Goal: Transaction & Acquisition: Purchase product/service

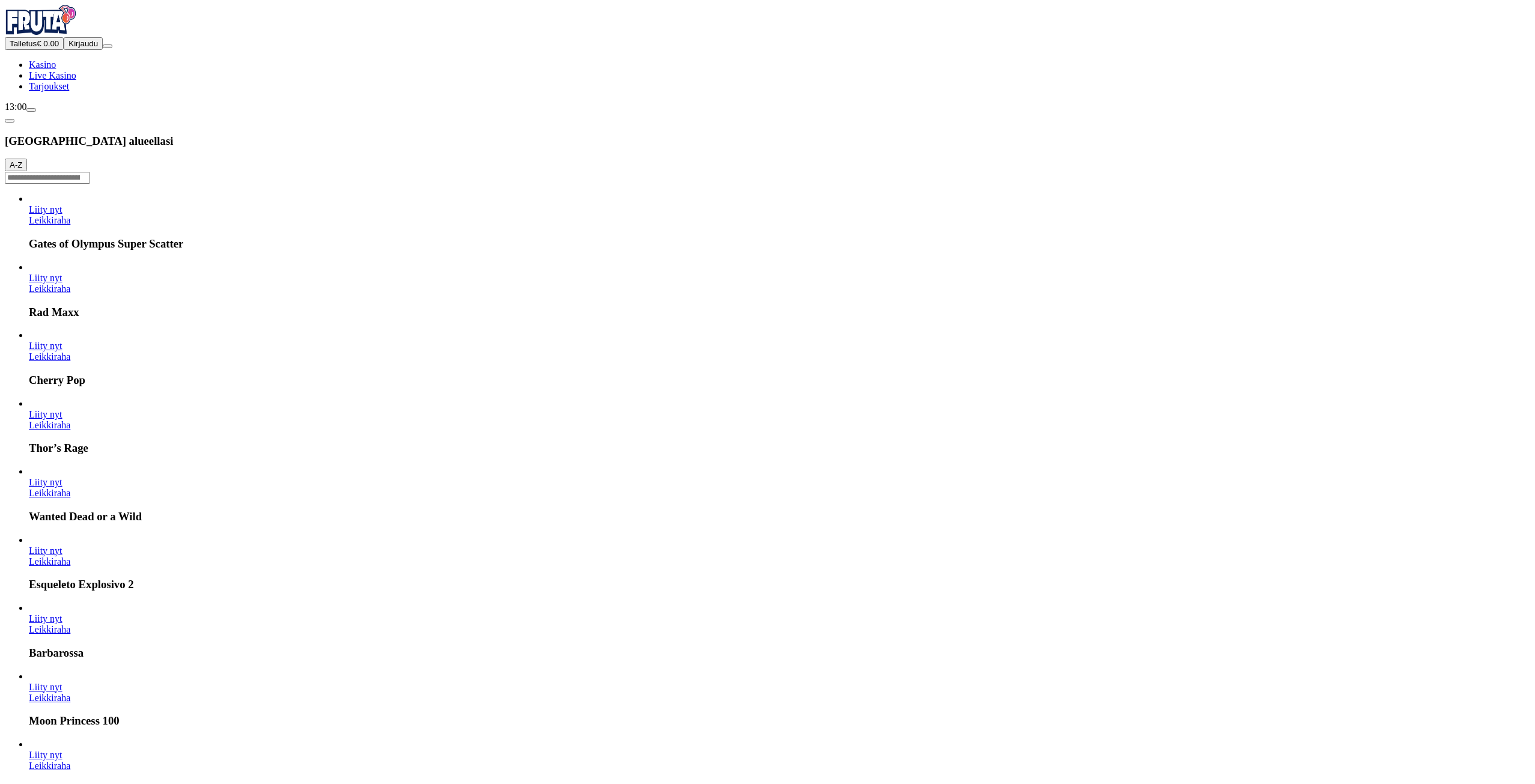
click at [64, 50] on button "Talletus € 0.00" at bounding box center [34, 44] width 59 height 12
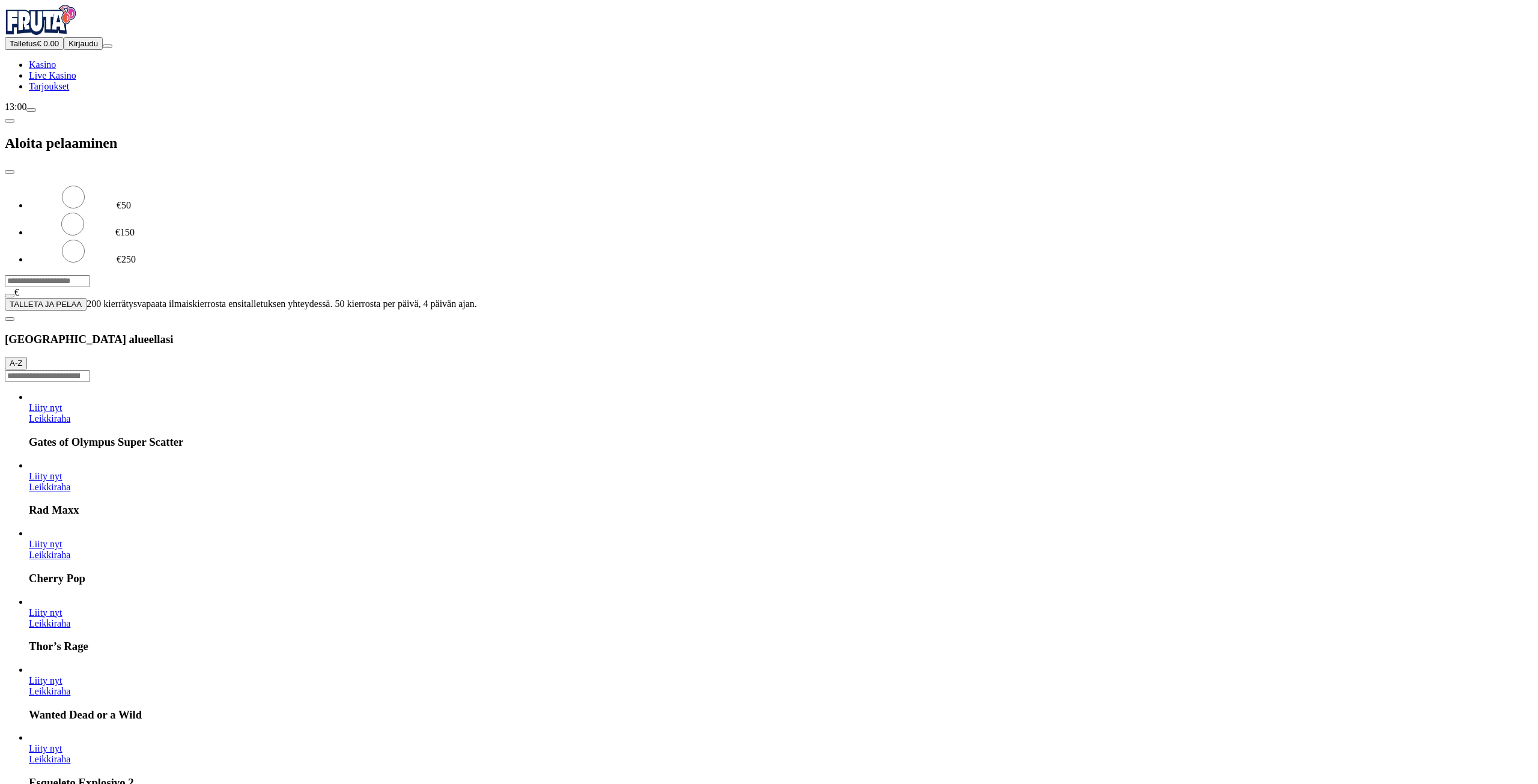
drag, startPoint x: 289, startPoint y: 105, endPoint x: 90, endPoint y: 105, distance: 199.0
click at [90, 105] on div "Talletus € 0.00 Kirjaudu Kasino Live Kasino Tarjoukset 13:00 Aloita pelaaminen …" at bounding box center [769, 158] width 1529 height 306
type input "**"
click at [87, 298] on button "TALLETA JA PELAA" at bounding box center [46, 304] width 82 height 12
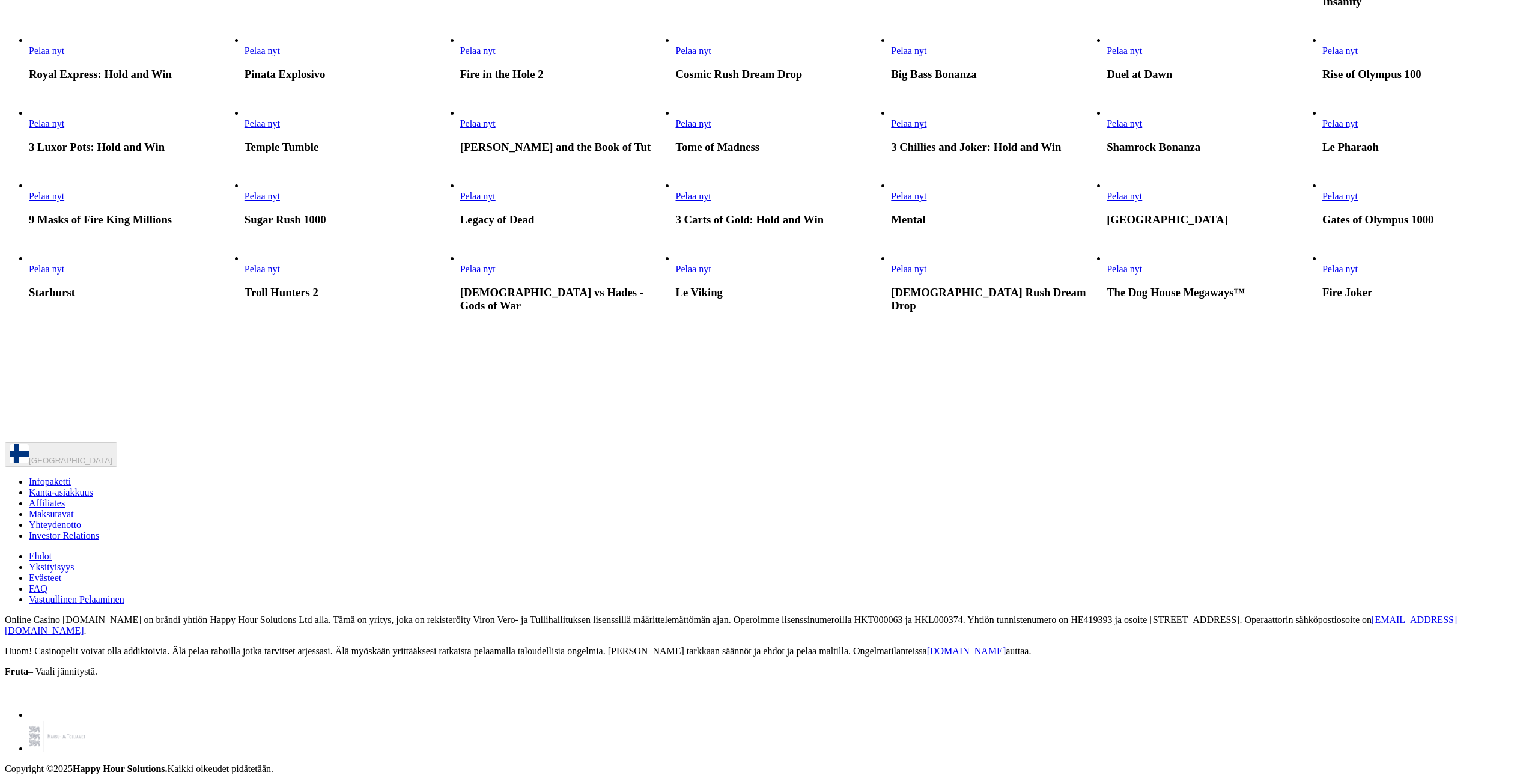
scroll to position [781, 0]
click at [711, 56] on span "Pelaa nyt" at bounding box center [693, 50] width 36 height 10
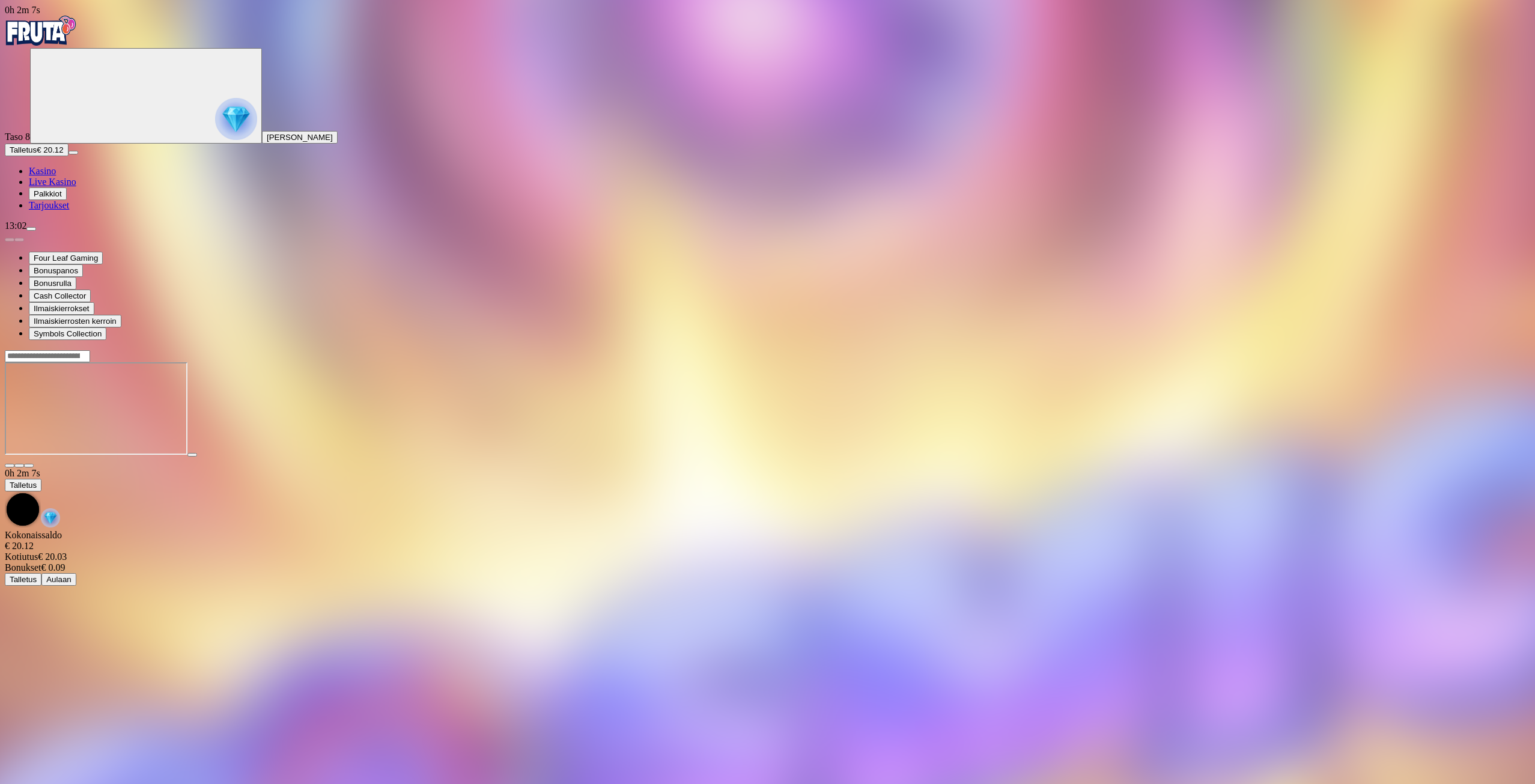
click at [56, 176] on span "Kasino" at bounding box center [42, 171] width 27 height 10
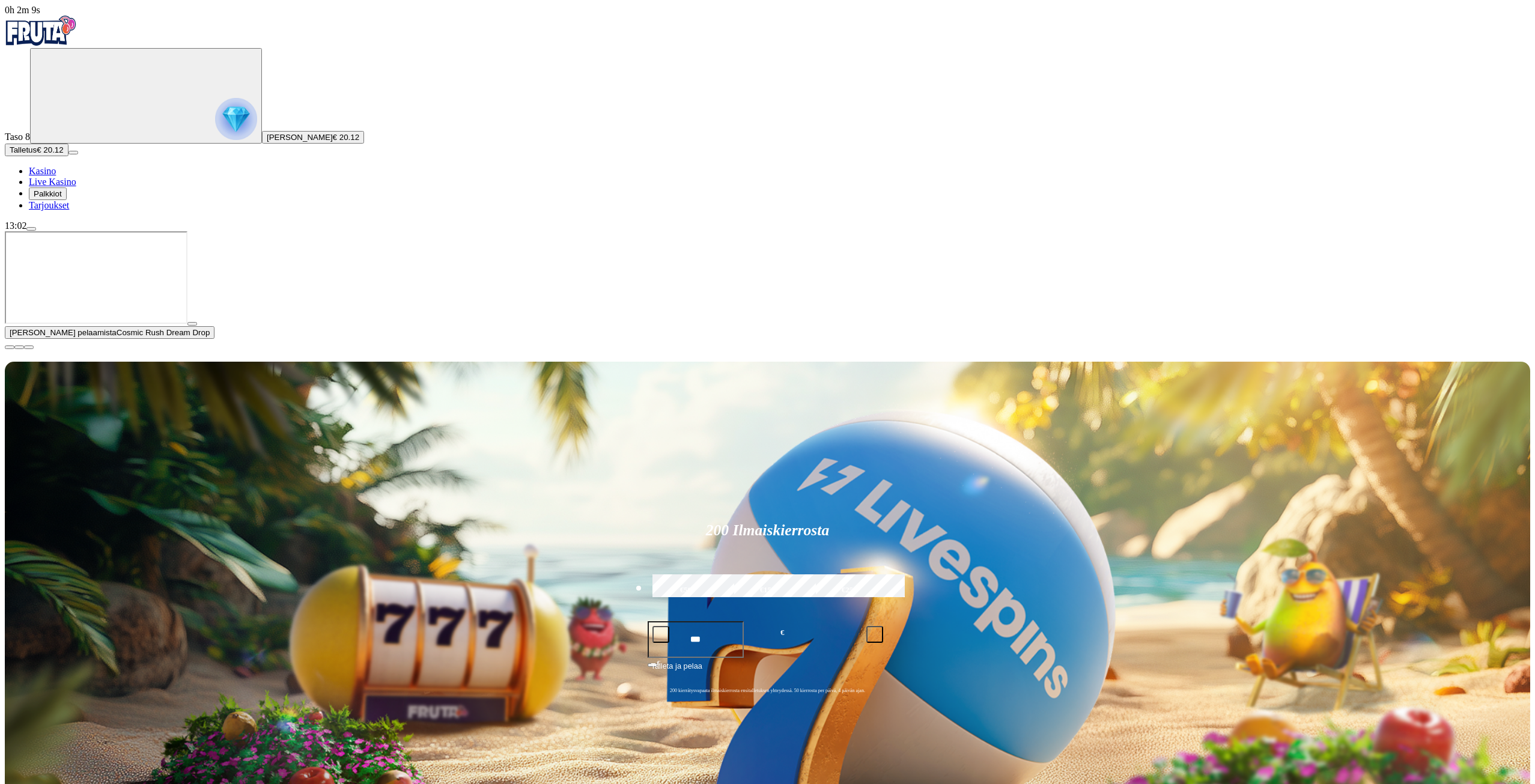
scroll to position [180, 0]
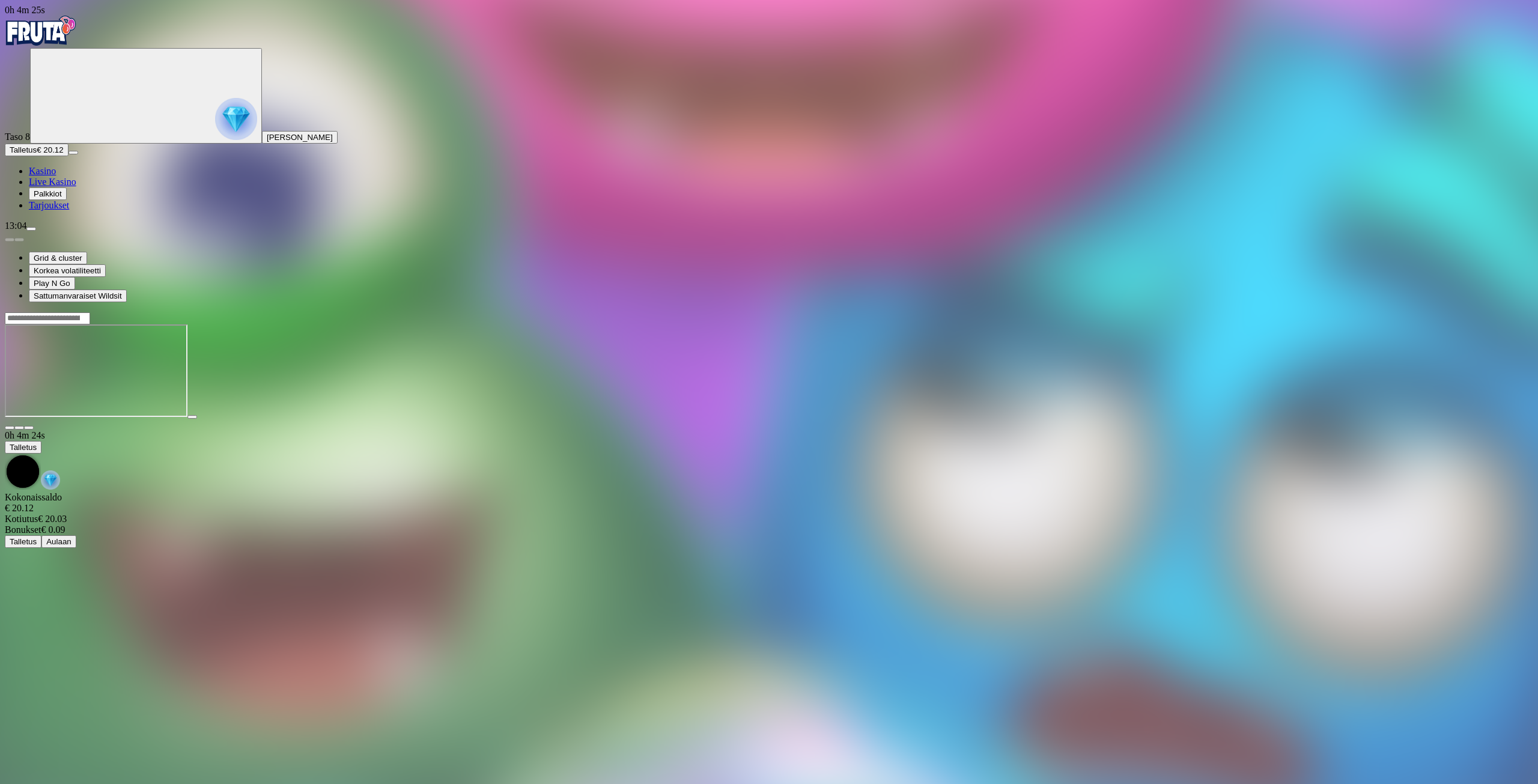
click at [56, 176] on link "Kasino" at bounding box center [42, 171] width 27 height 10
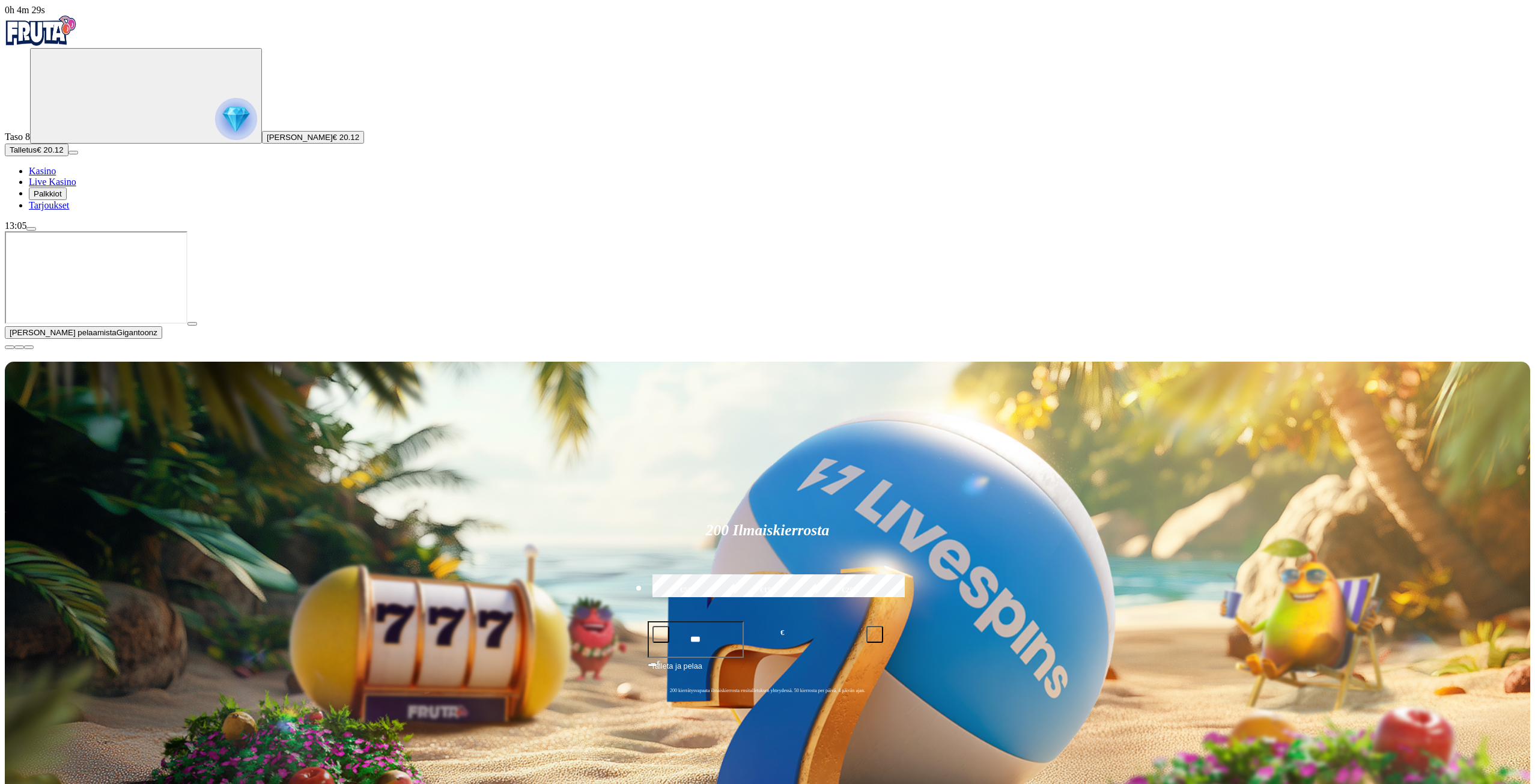
click at [14, 349] on button "button" at bounding box center [9, 347] width 9 height 4
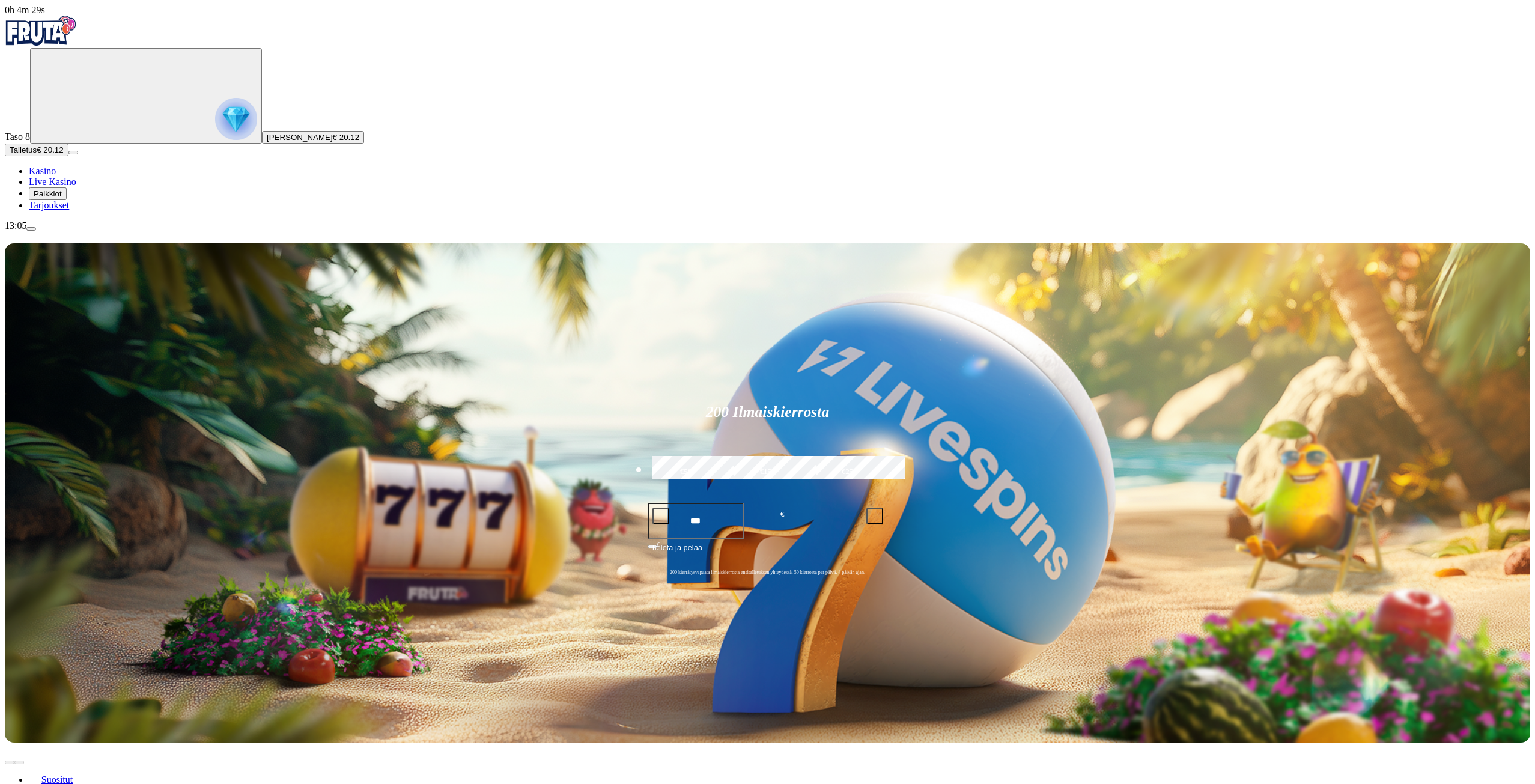
scroll to position [240, 0]
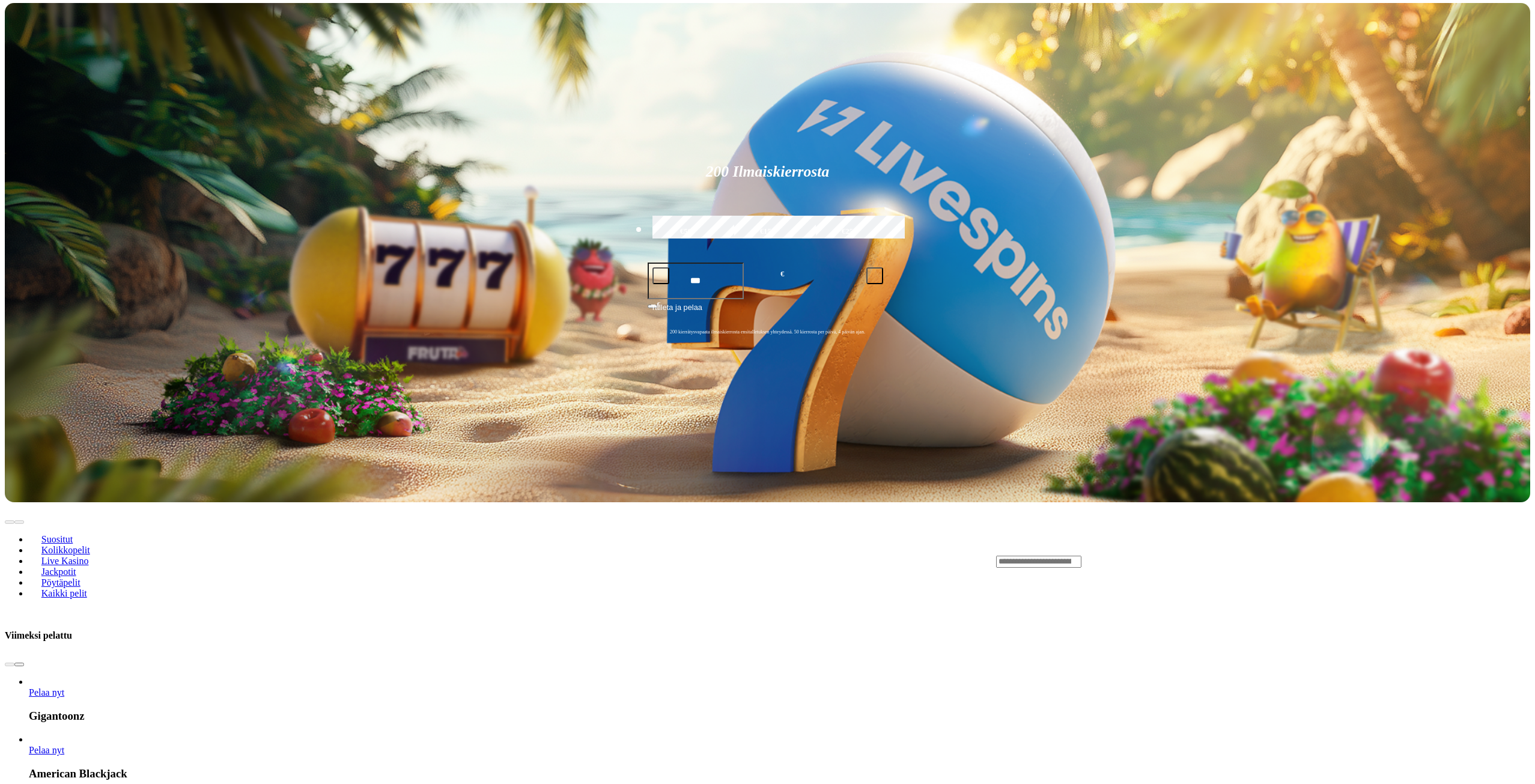
click at [19, 664] on span "chevron-right icon" at bounding box center [19, 664] width 0 height 0
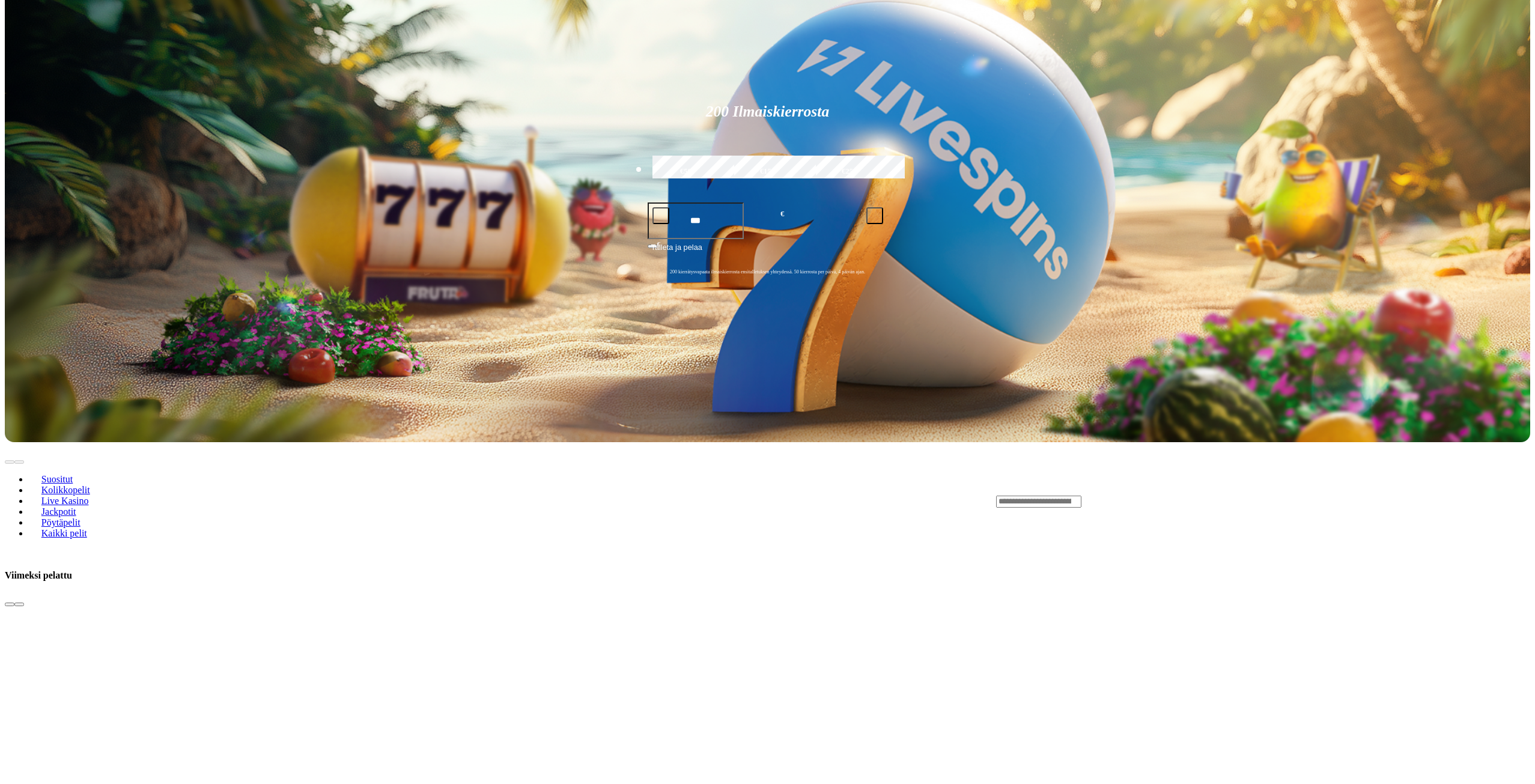
scroll to position [421, 0]
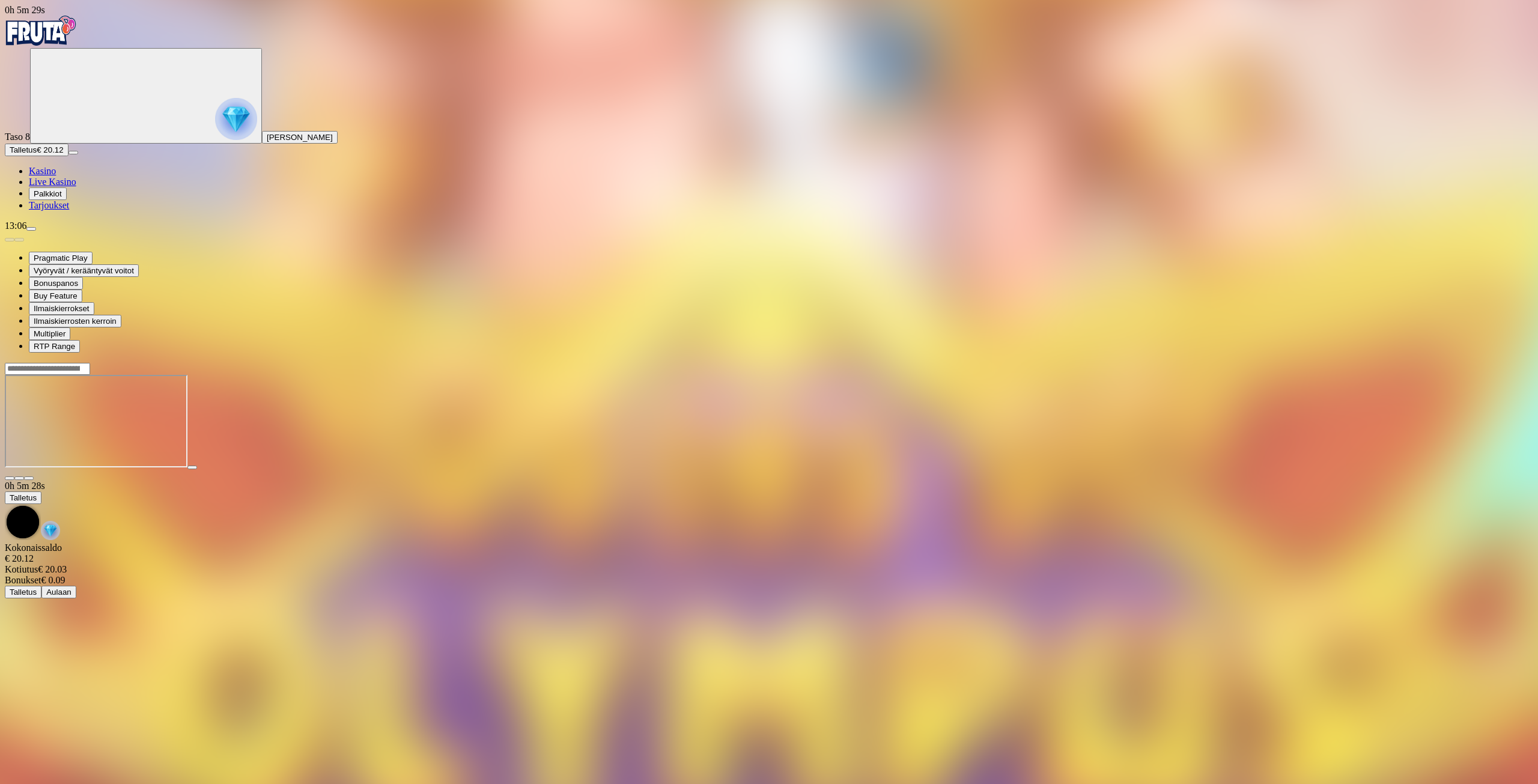
click at [50, 176] on span "Kasino" at bounding box center [42, 171] width 27 height 10
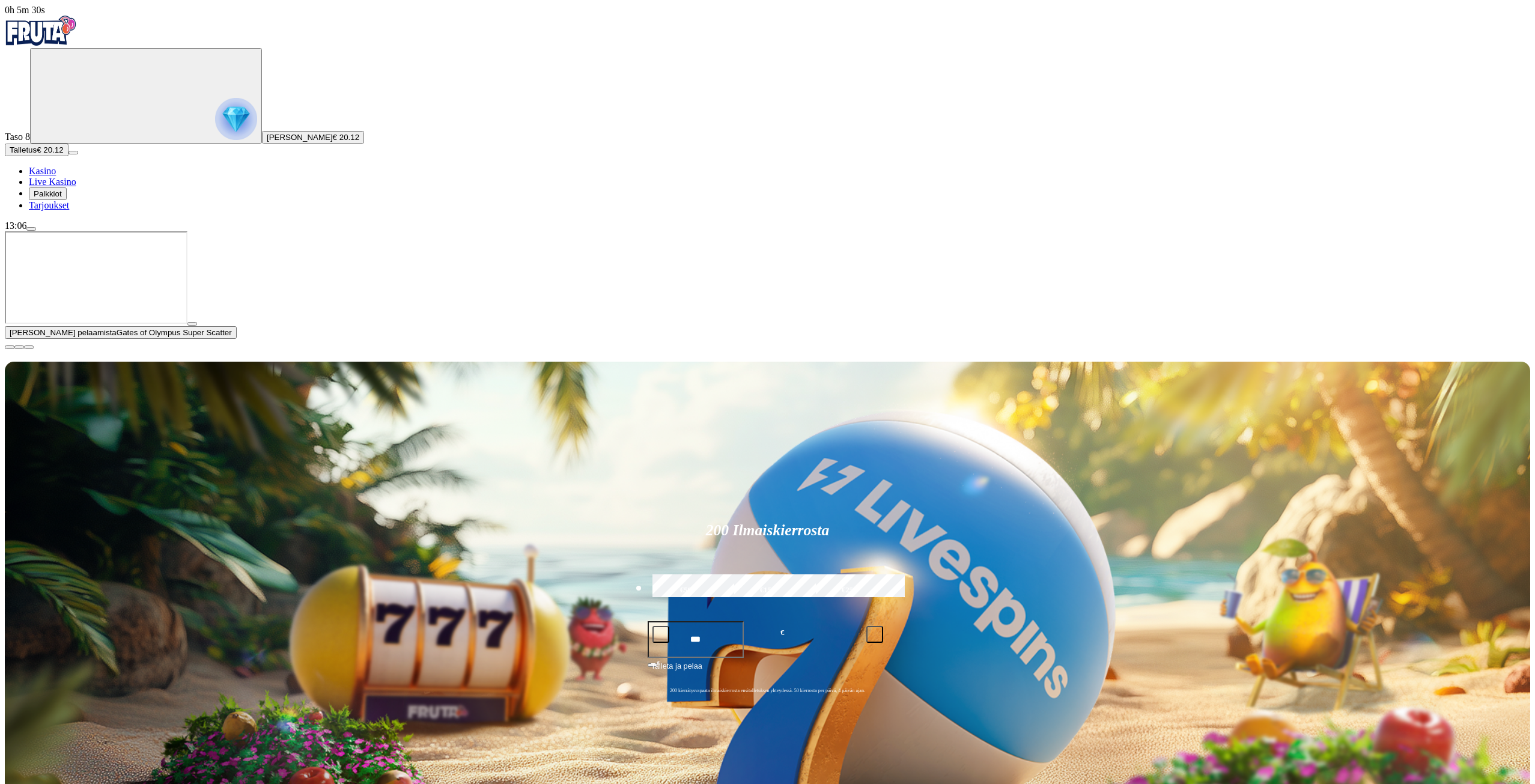
click at [9, 347] on span "close icon" at bounding box center [9, 347] width 0 height 0
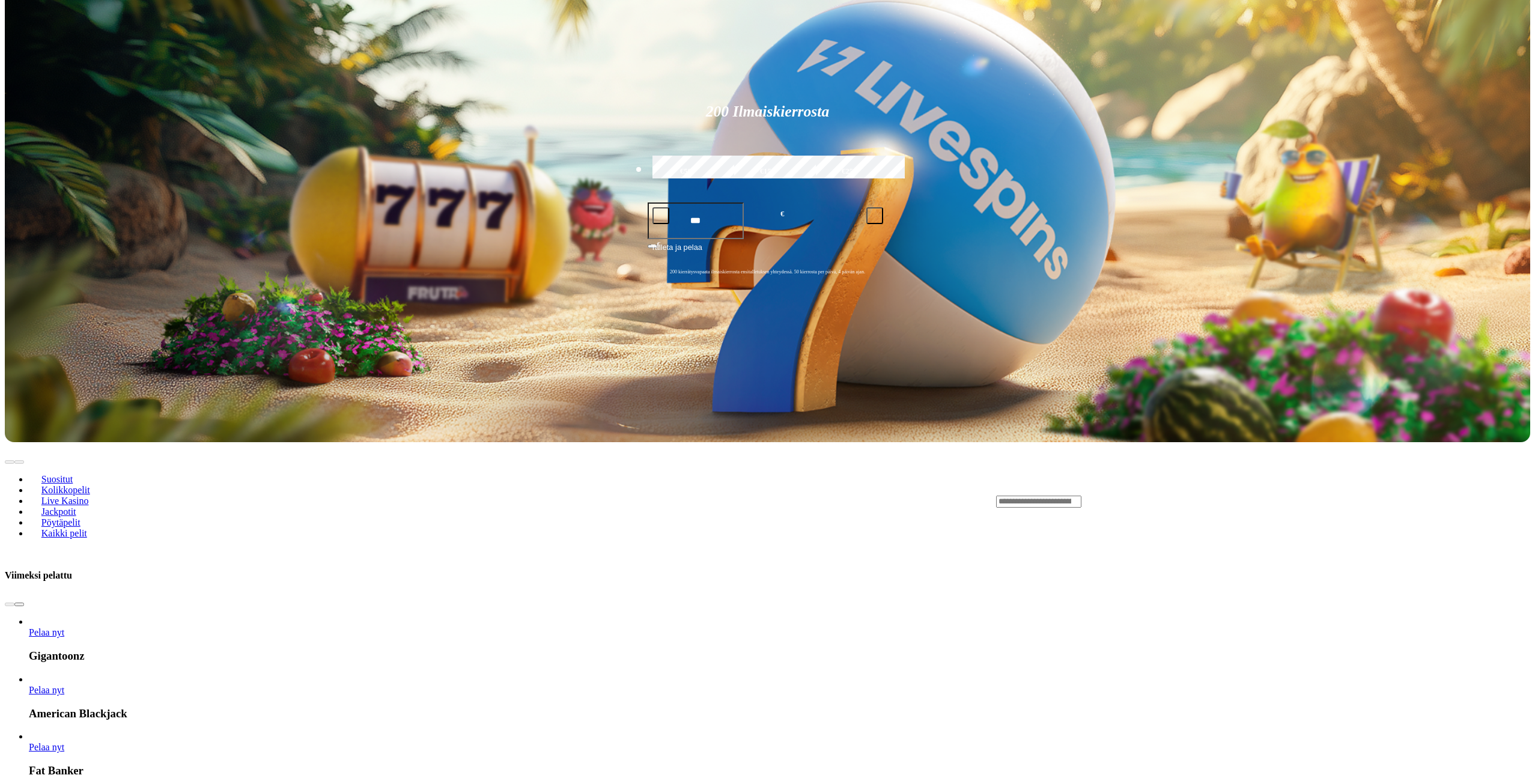
scroll to position [540, 0]
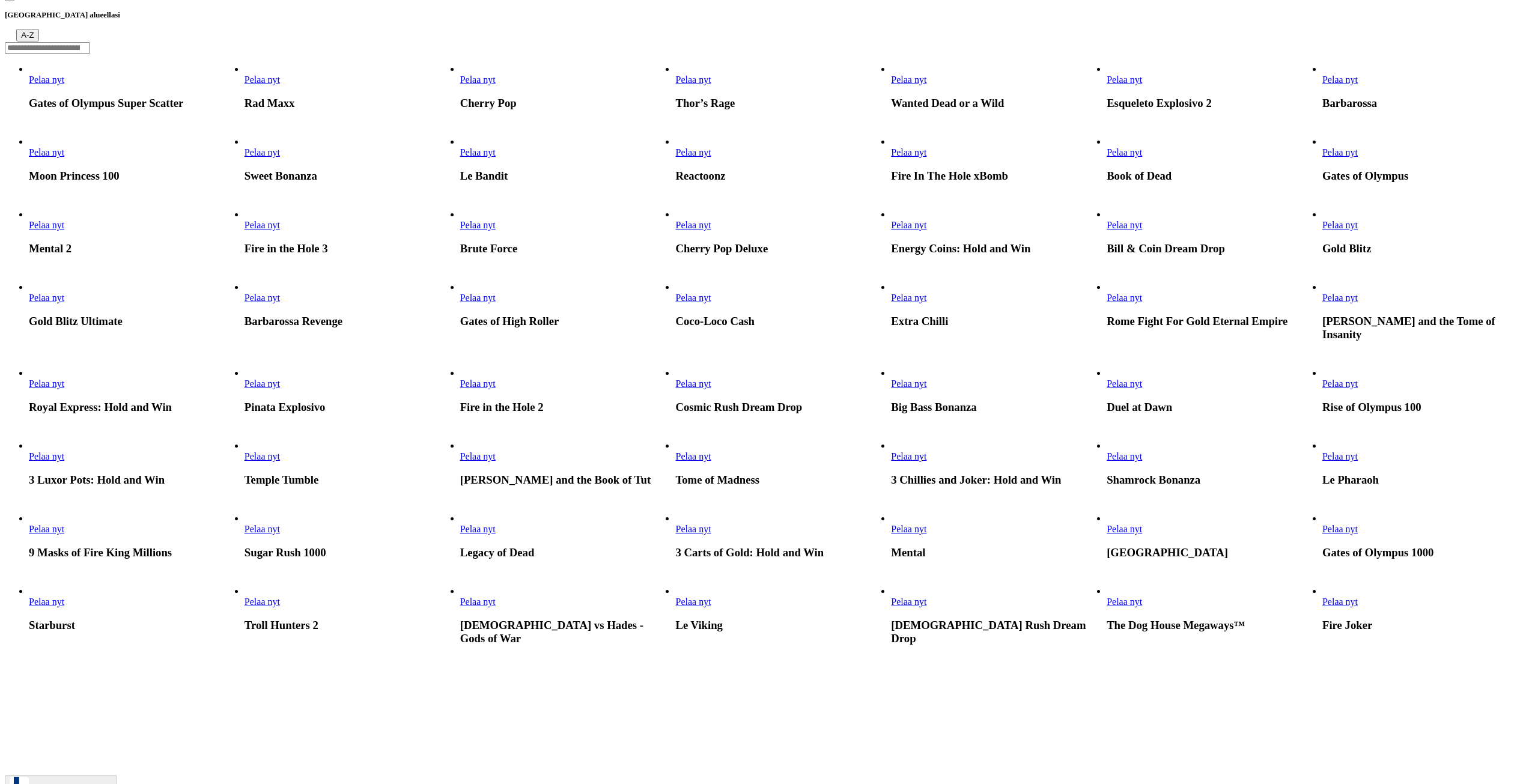
scroll to position [120, 0]
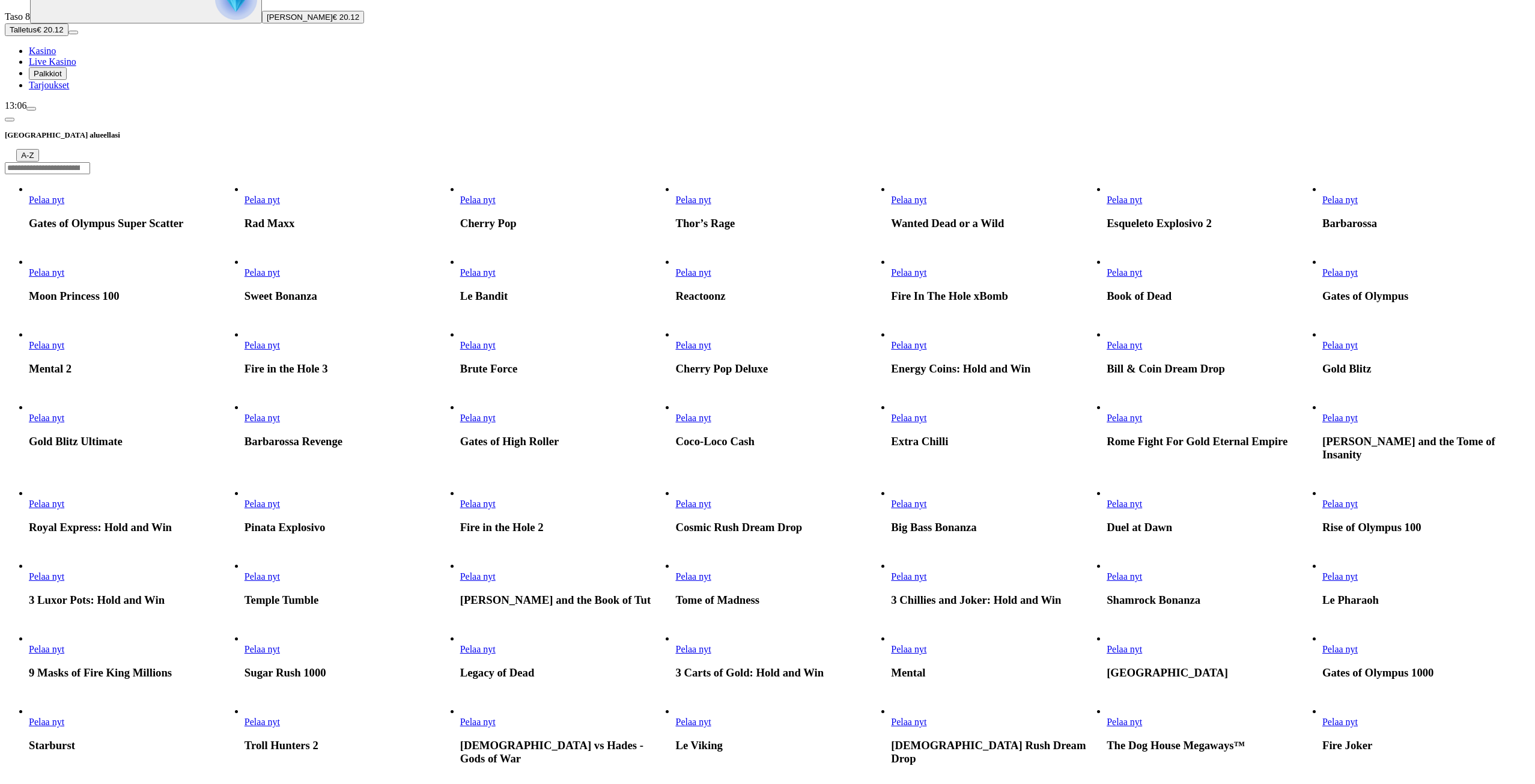
drag, startPoint x: 1192, startPoint y: 14, endPoint x: 1188, endPoint y: 19, distance: 6.4
click at [1191, 161] on div at bounding box center [768, 168] width 1526 height 12
click at [90, 162] on input "Search" at bounding box center [47, 168] width 85 height 12
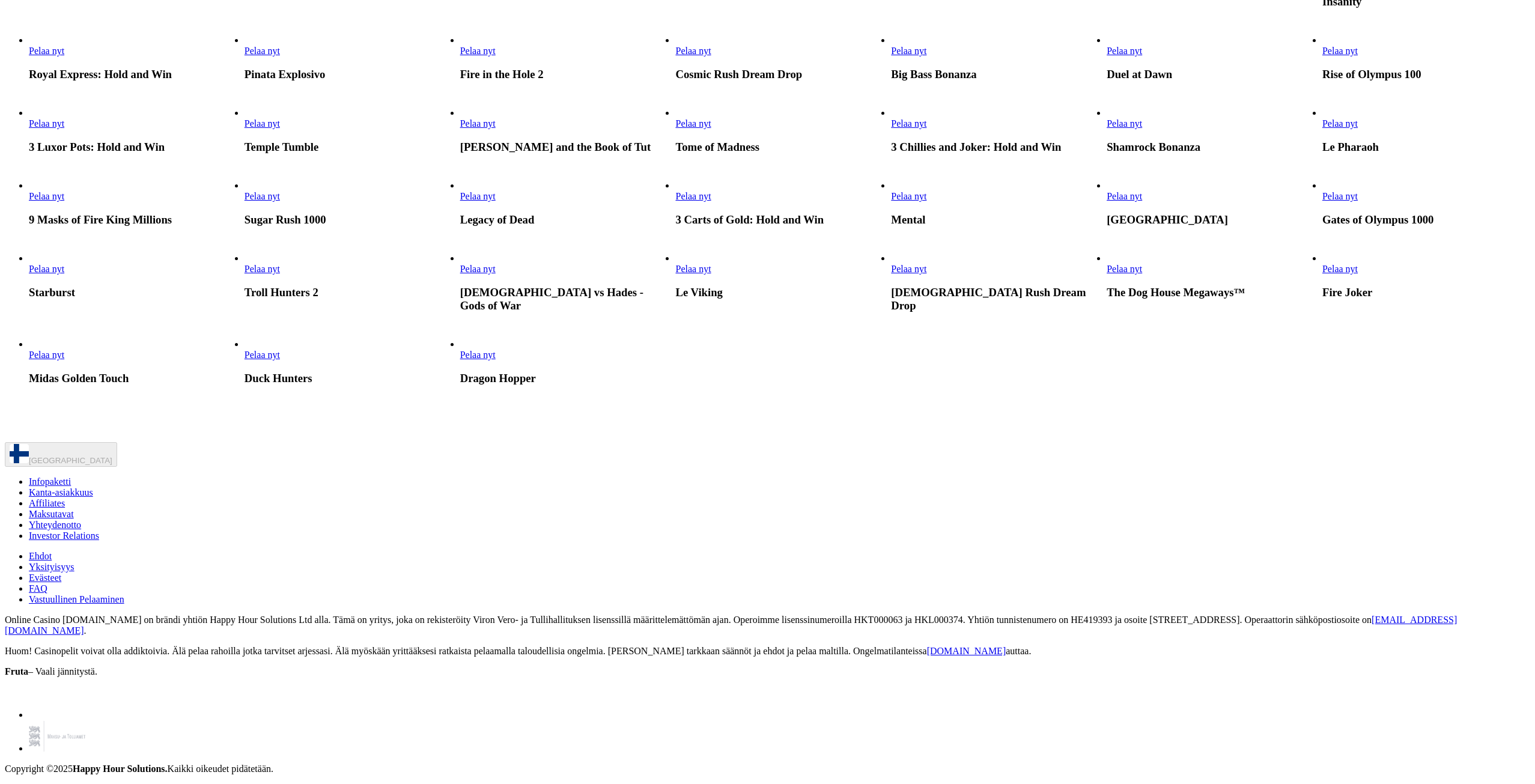
scroll to position [1441, 0]
click at [460, 274] on link "Zeus vs Hades - Gods of War" at bounding box center [460, 274] width 0 height 0
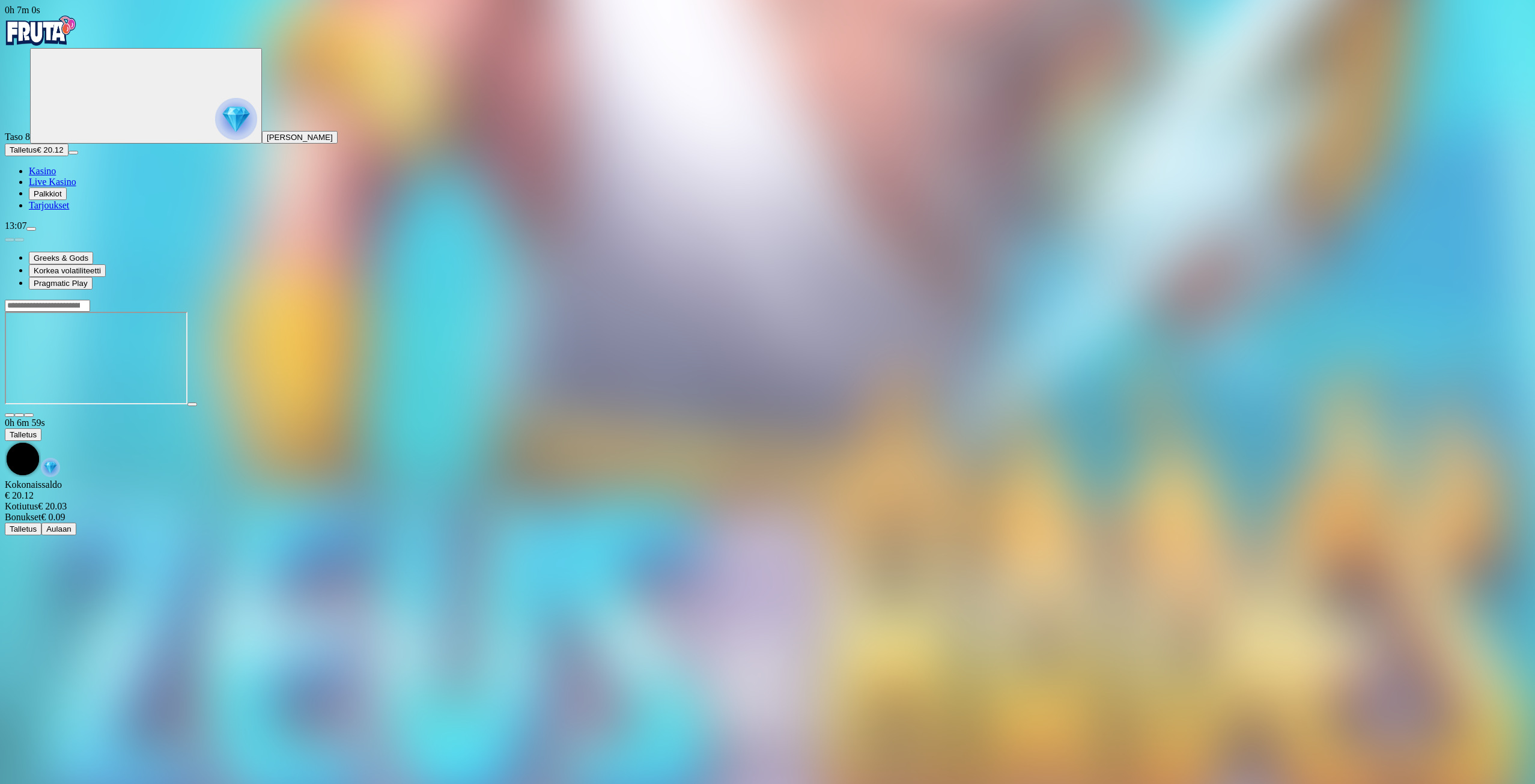
click at [1146, 299] on div at bounding box center [768, 305] width 1526 height 12
click at [90, 300] on input "Search" at bounding box center [47, 305] width 85 height 12
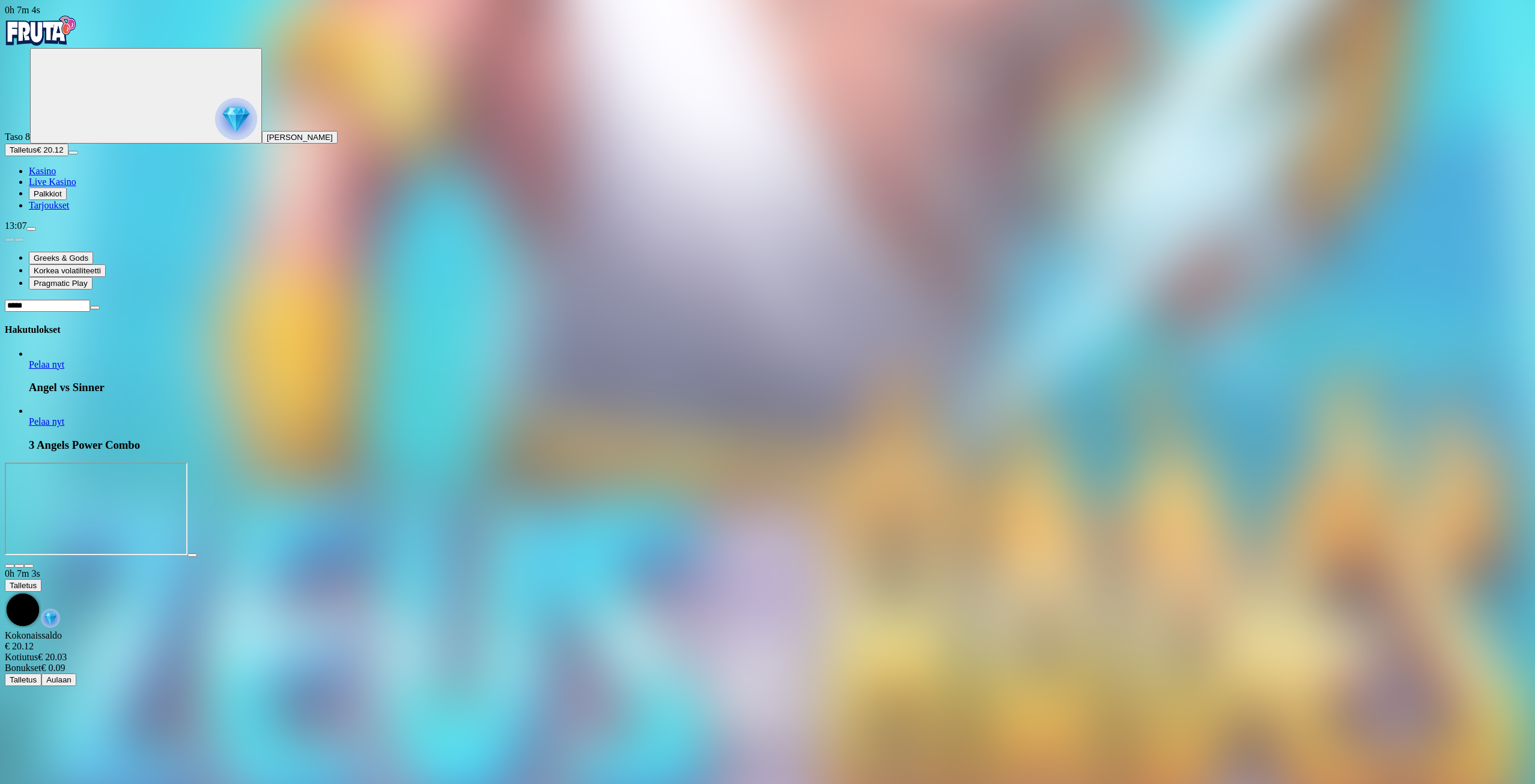
type input "*****"
click at [64, 359] on link "Pelaa nyt" at bounding box center [46, 364] width 36 height 10
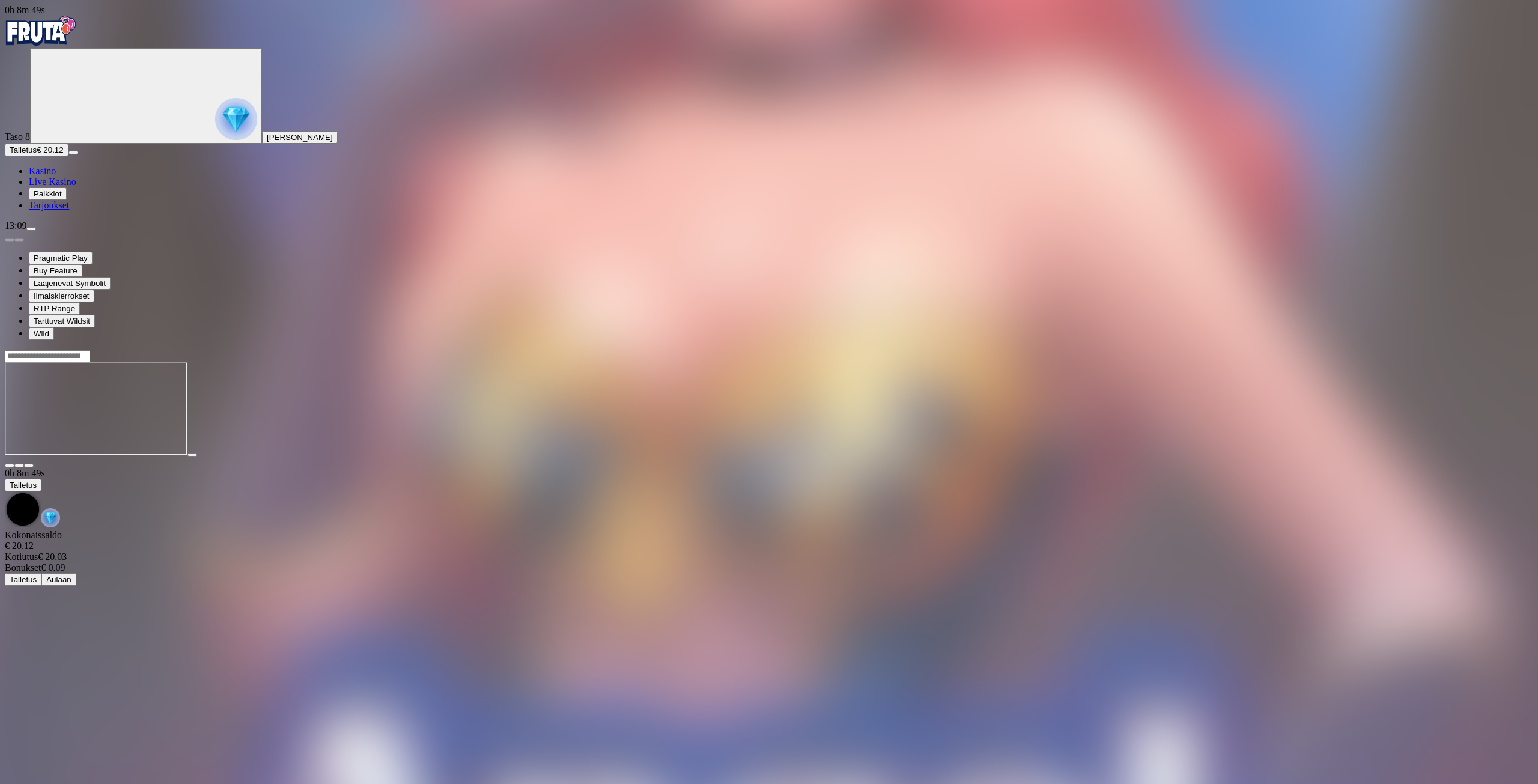
click at [90, 350] on input "Search" at bounding box center [47, 356] width 85 height 12
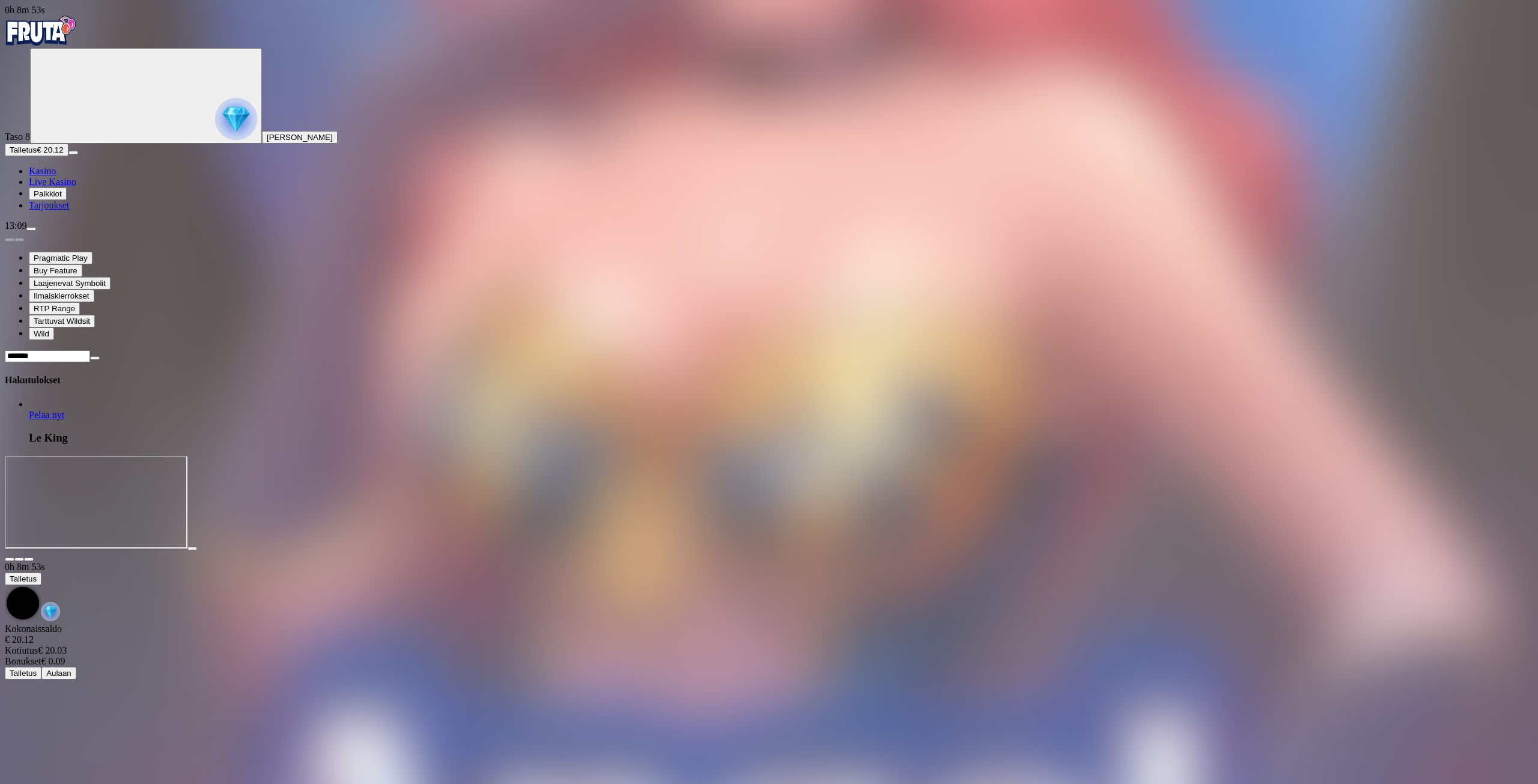
type input "*******"
click at [64, 409] on span "Pelaa nyt" at bounding box center [46, 414] width 36 height 10
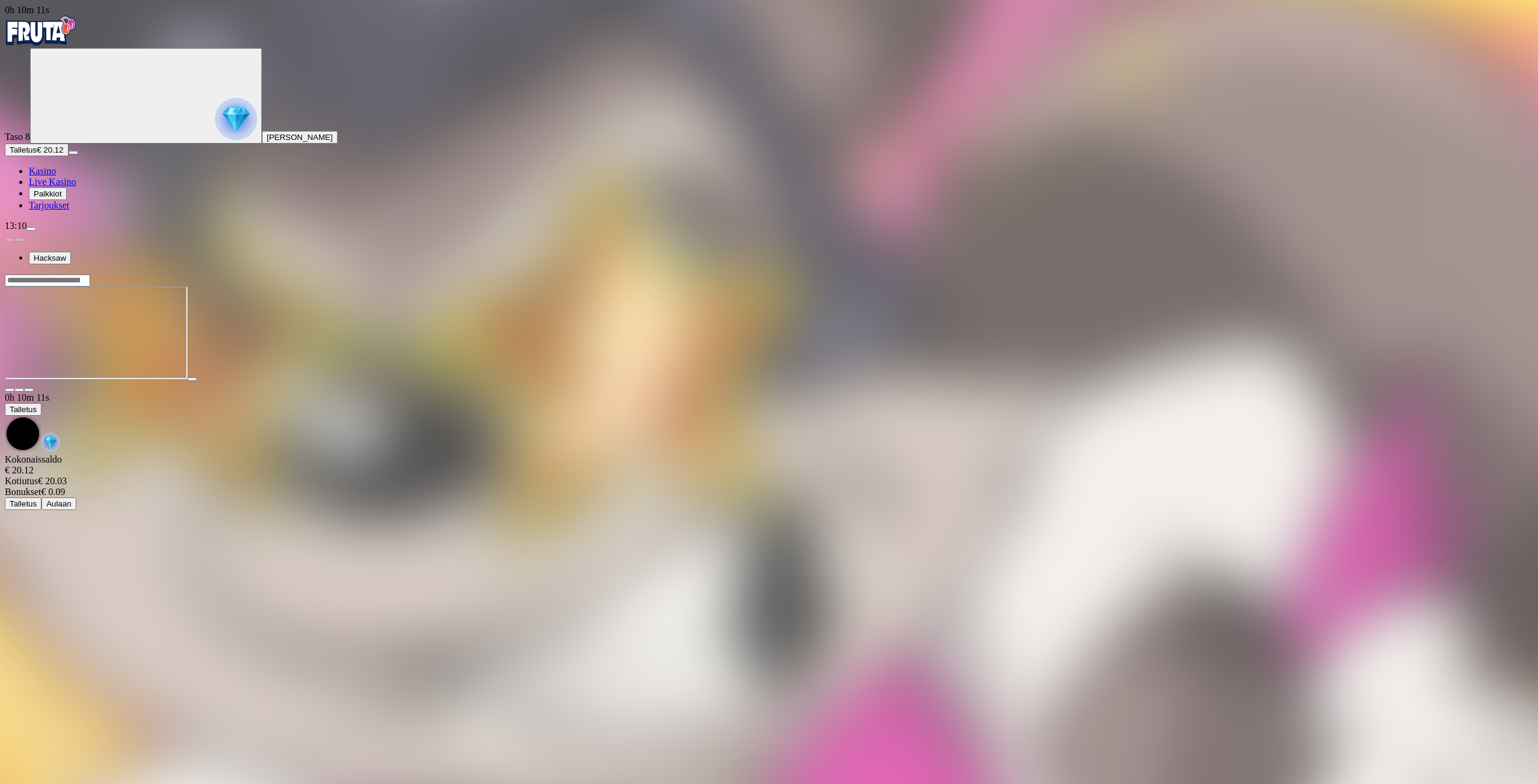
click at [73, 211] on nav "Kasino Live Kasino Palkkiot Tarjoukset" at bounding box center [769, 188] width 1529 height 45
click at [56, 176] on span "Kasino" at bounding box center [42, 171] width 27 height 10
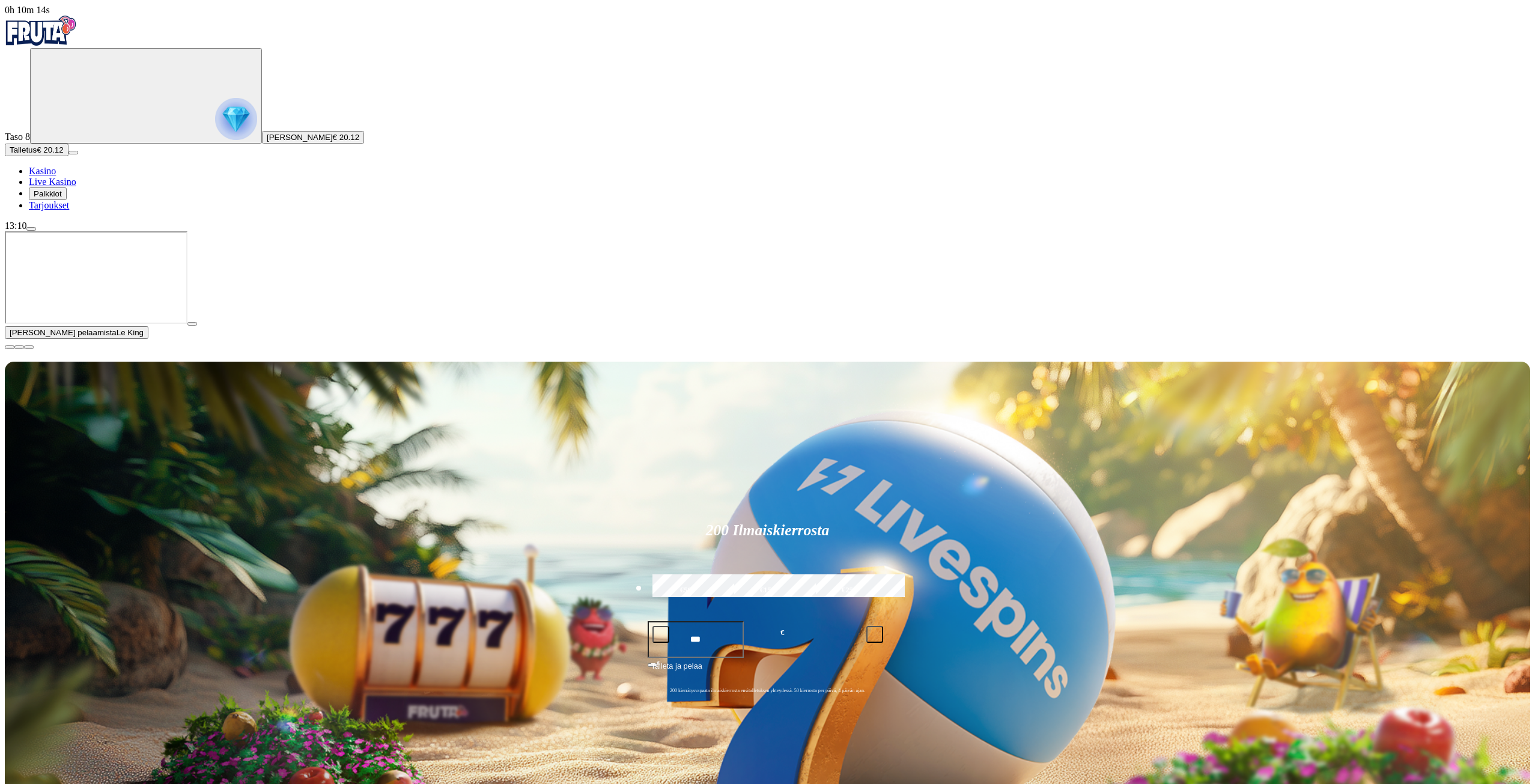
click at [9, 347] on span "close icon" at bounding box center [9, 347] width 0 height 0
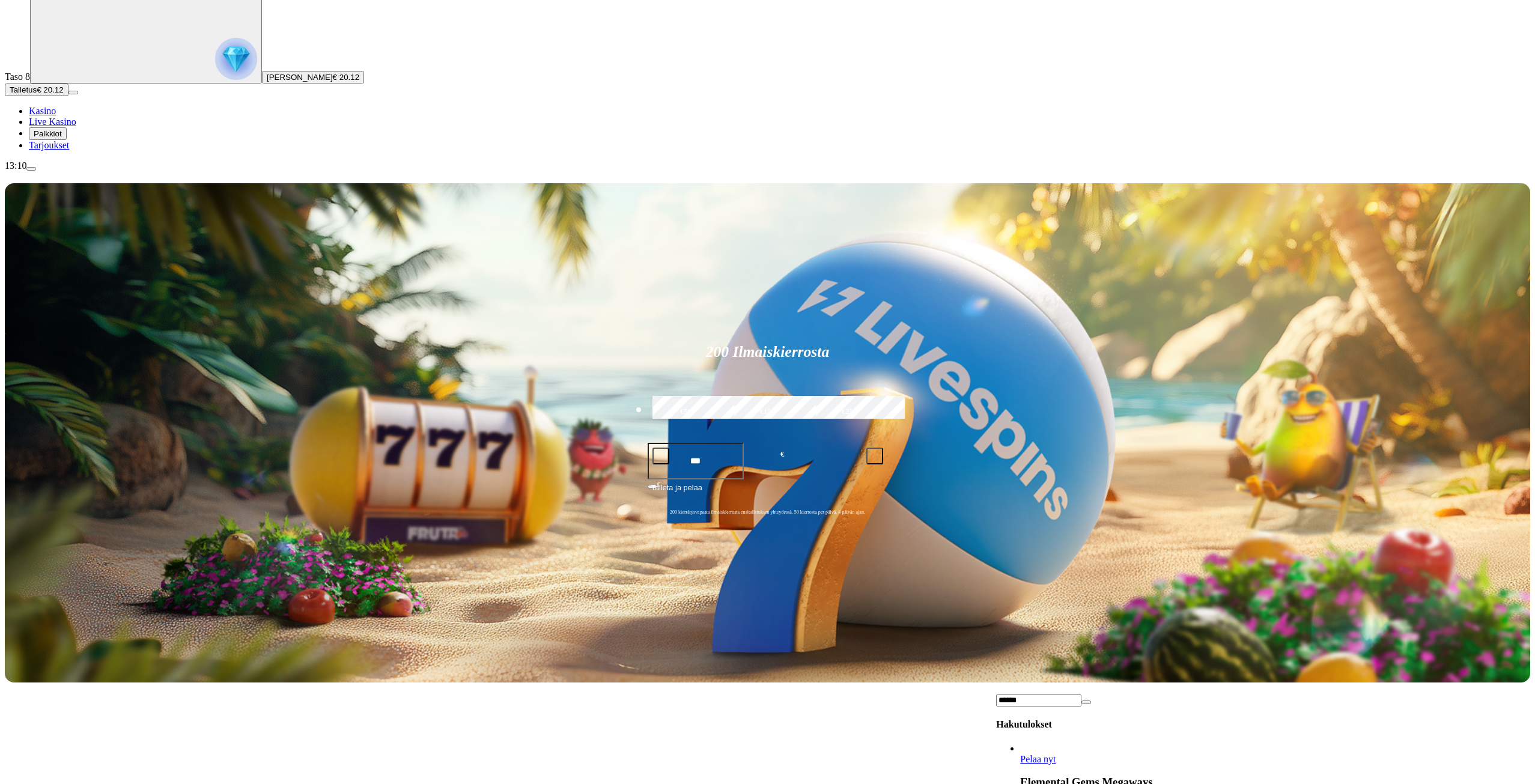
type input "******"
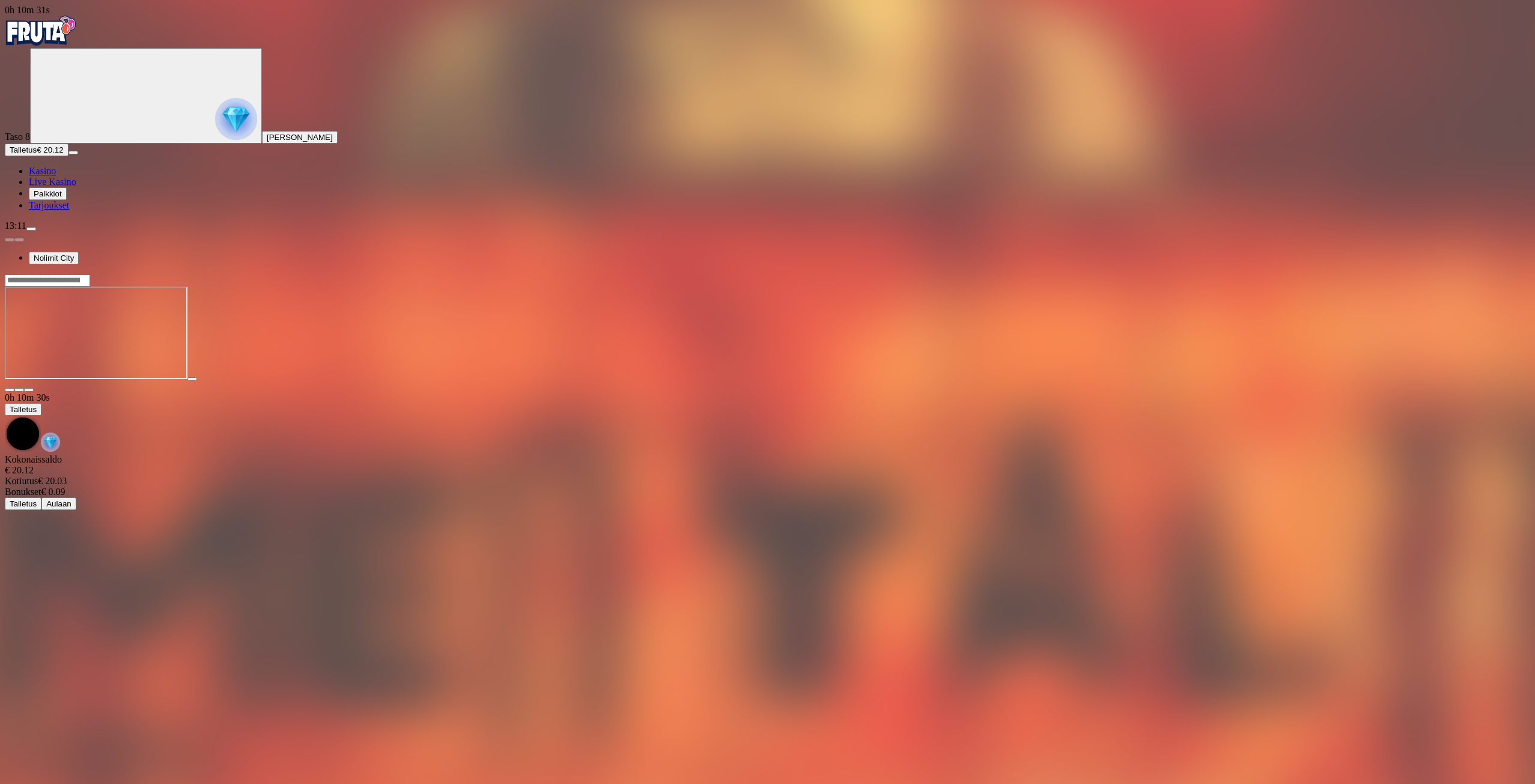
click at [1112, 274] on main "0h 10m 30s Talletus [GEOGRAPHIC_DATA] € 20.12 Kotiutus € 20.03 Bonukset € 0.09 …" at bounding box center [768, 391] width 1526 height 236
click at [90, 274] on input "Search" at bounding box center [47, 280] width 85 height 12
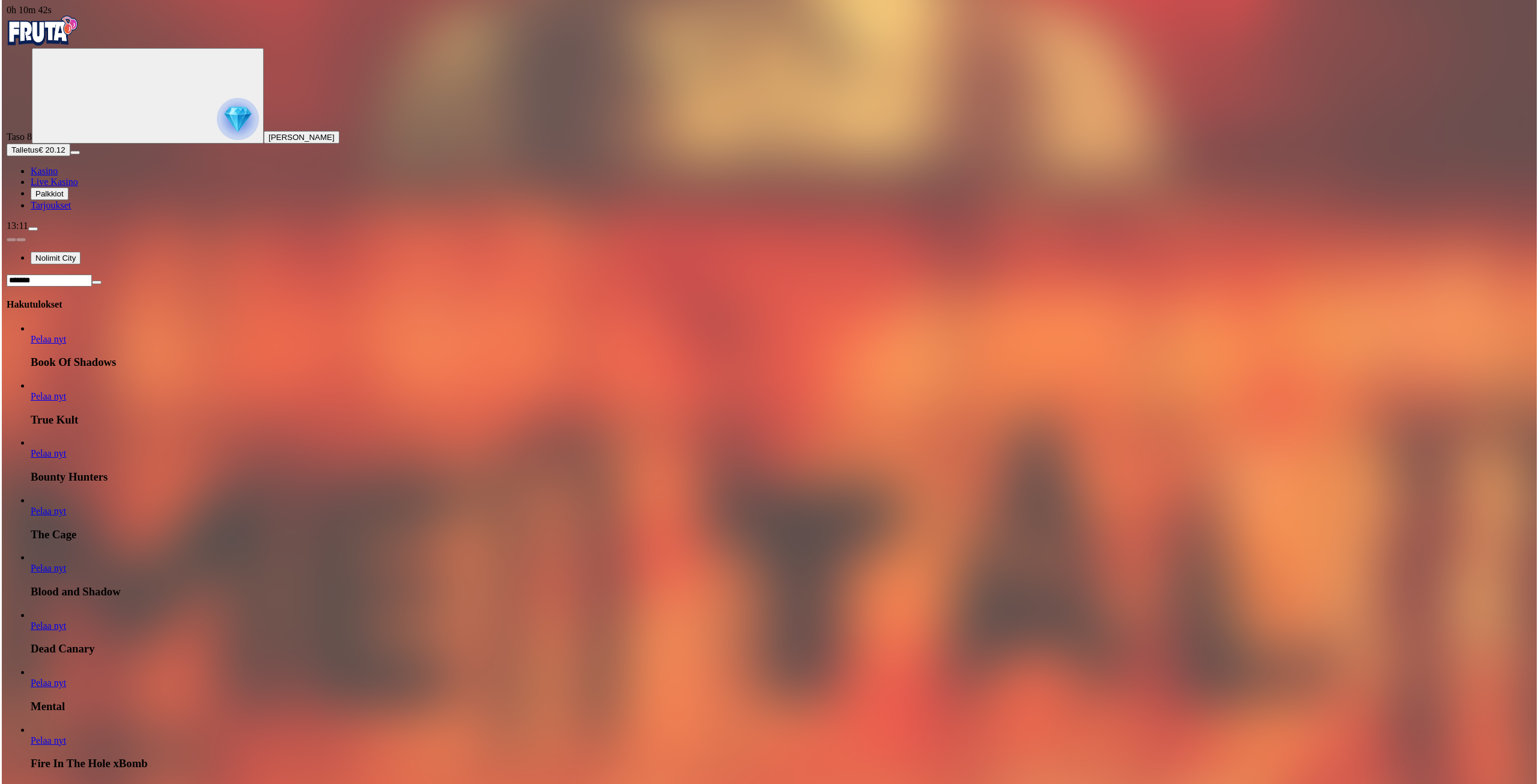
scroll to position [360, 0]
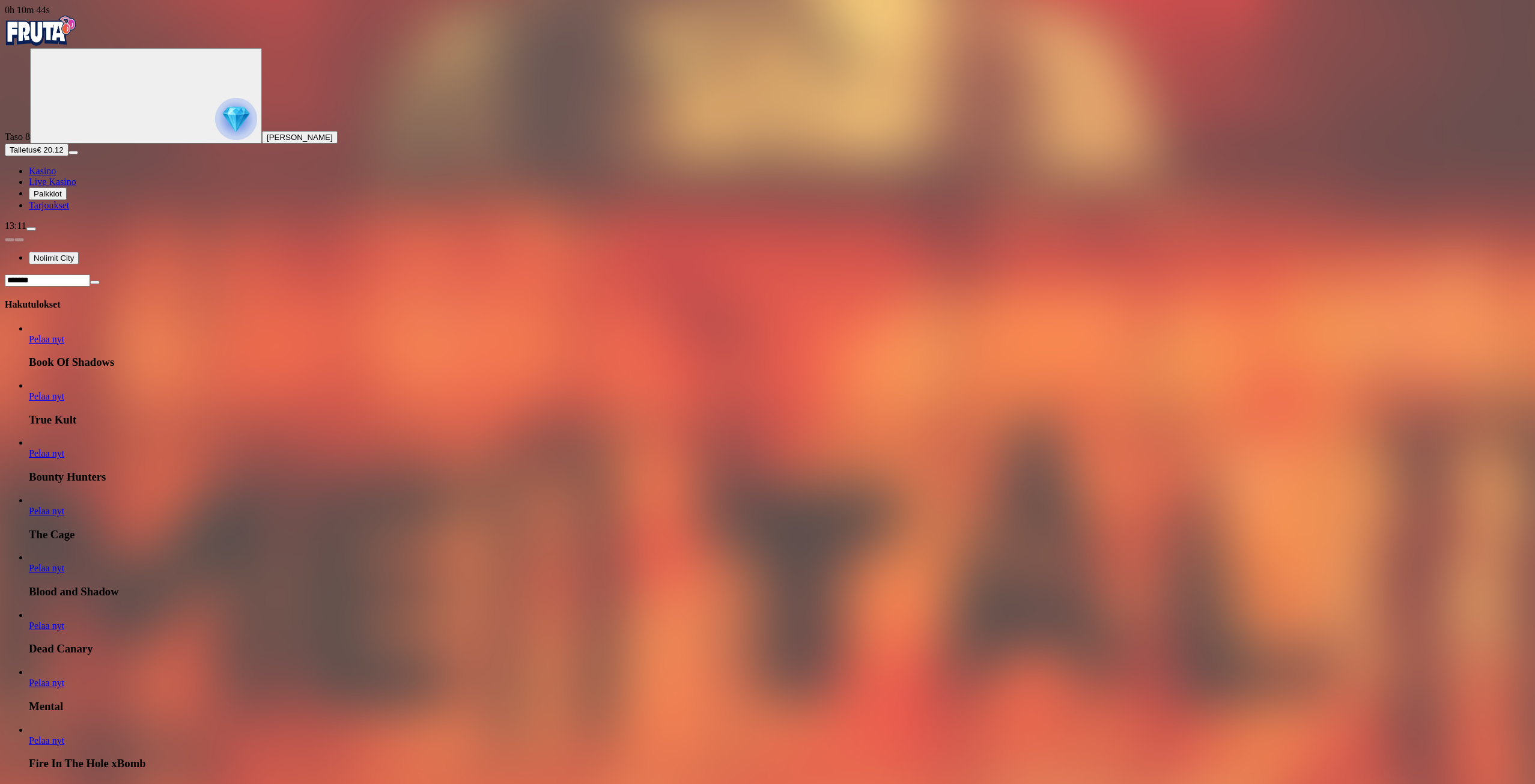
type input "*******"
click at [64, 783] on span "Pelaa nyt" at bounding box center [46, 797] width 36 height 10
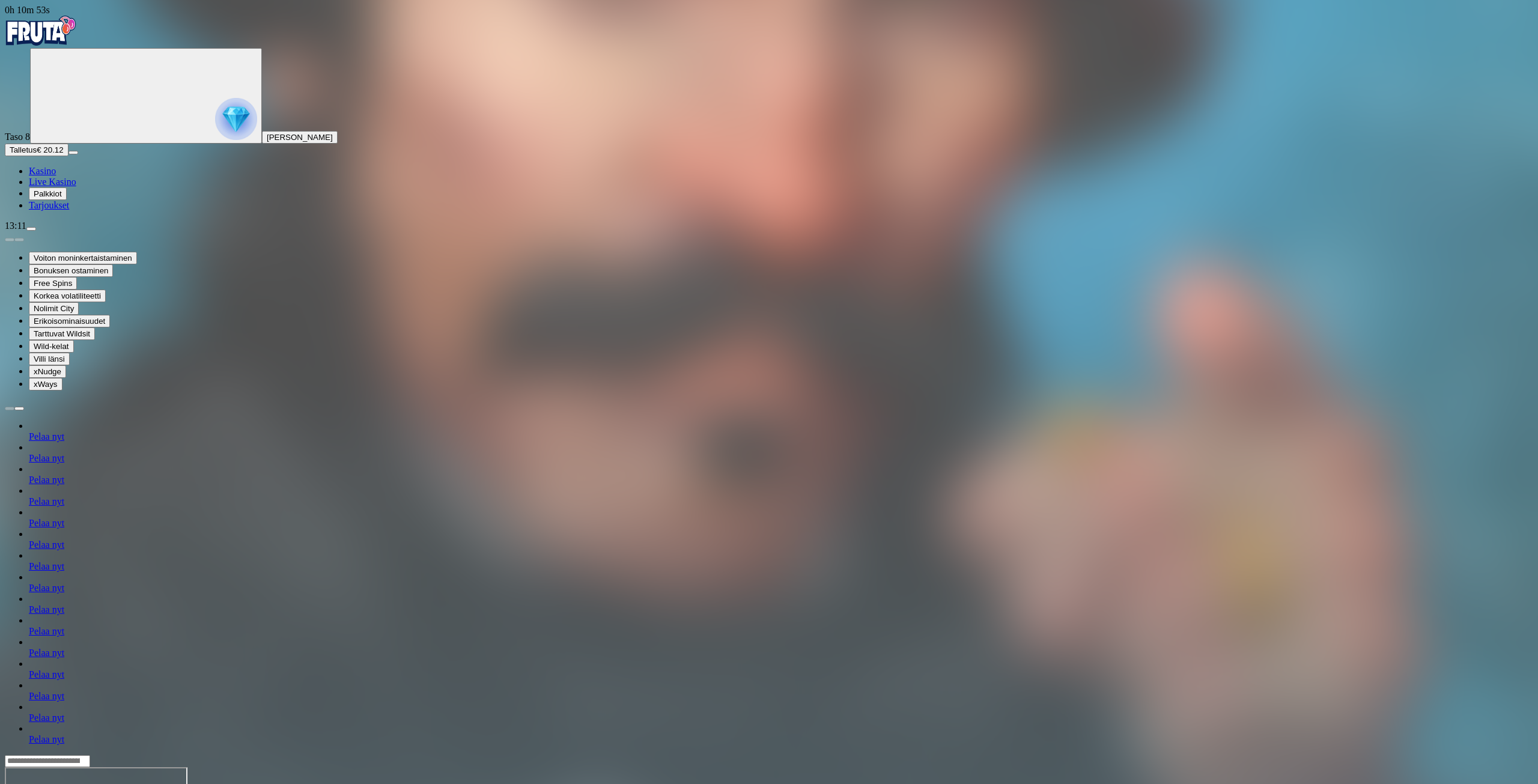
click at [90, 755] on input "Search" at bounding box center [47, 760] width 85 height 12
drag, startPoint x: 1057, startPoint y: 28, endPoint x: 1017, endPoint y: 24, distance: 40.2
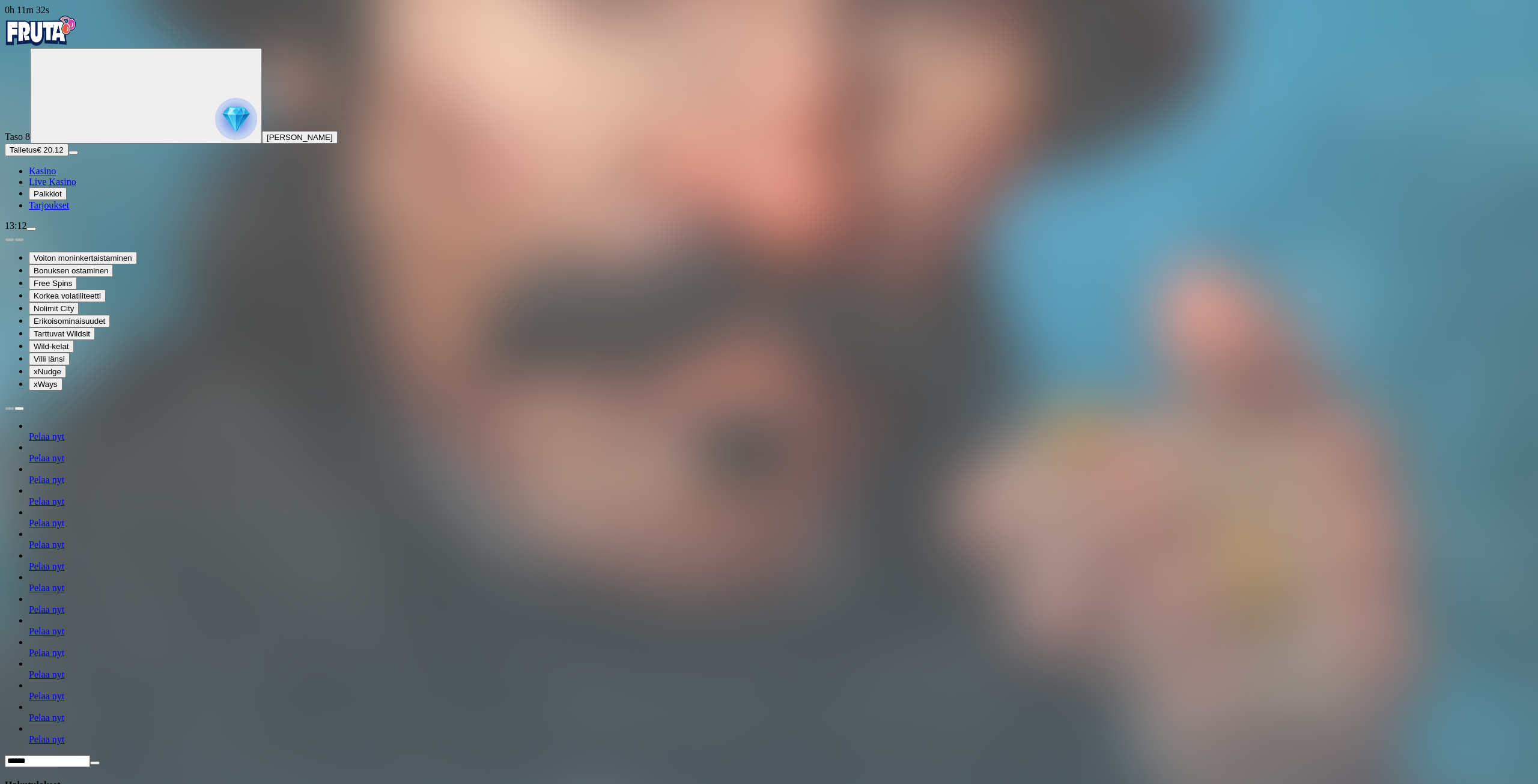
type input "******"
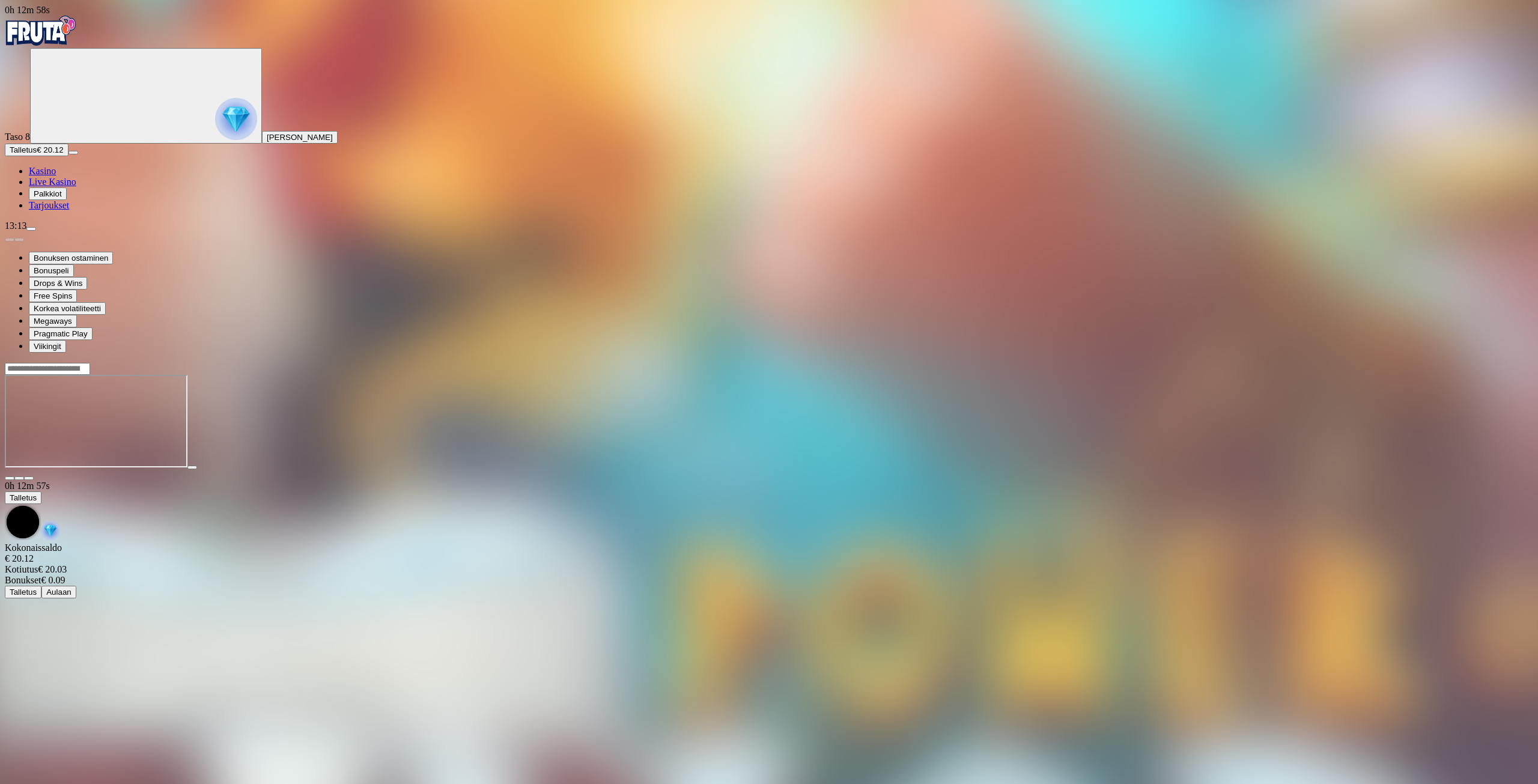
click at [56, 176] on span "Kasino" at bounding box center [42, 171] width 27 height 10
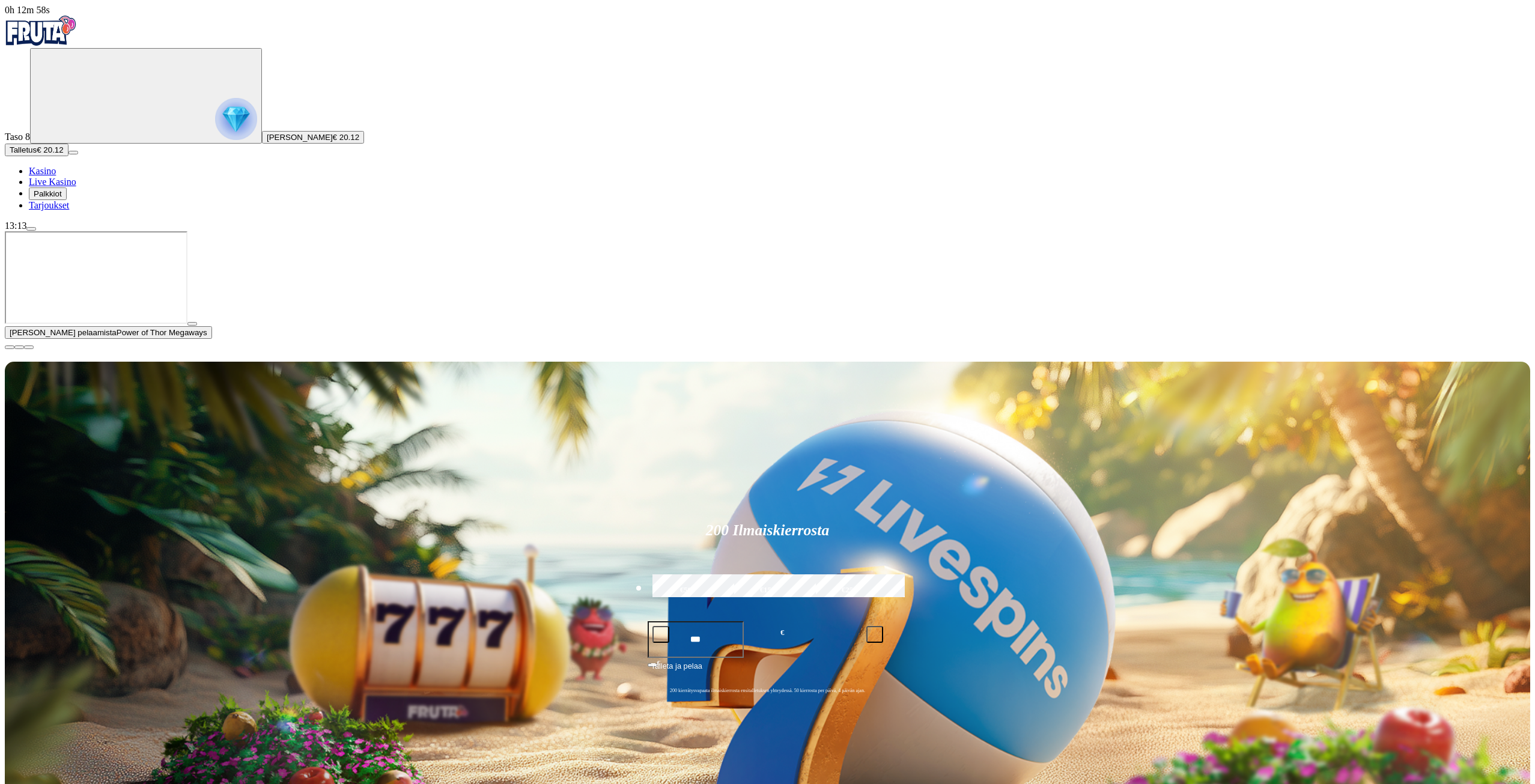
scroll to position [120, 0]
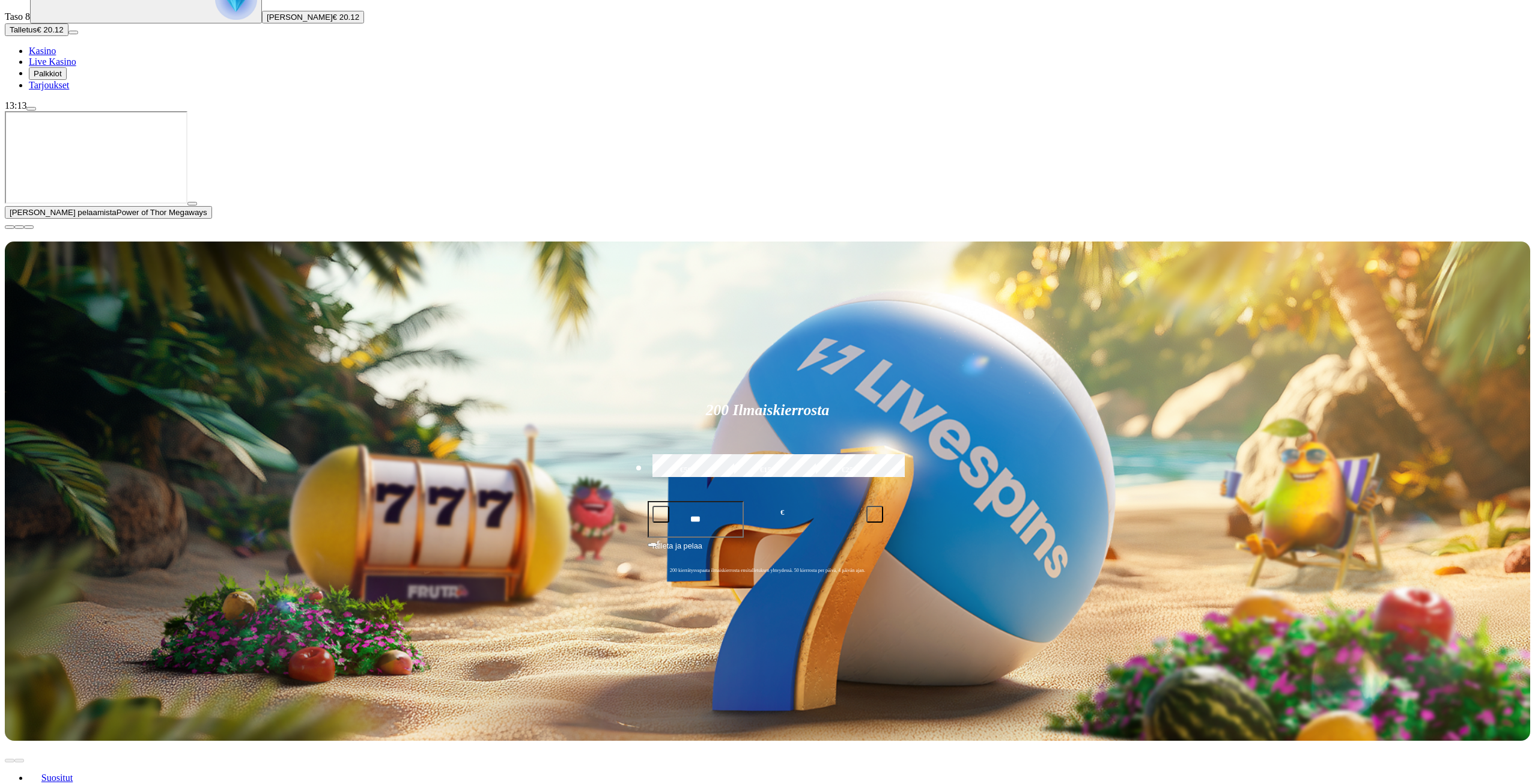
click at [9, 227] on span "close icon" at bounding box center [9, 227] width 0 height 0
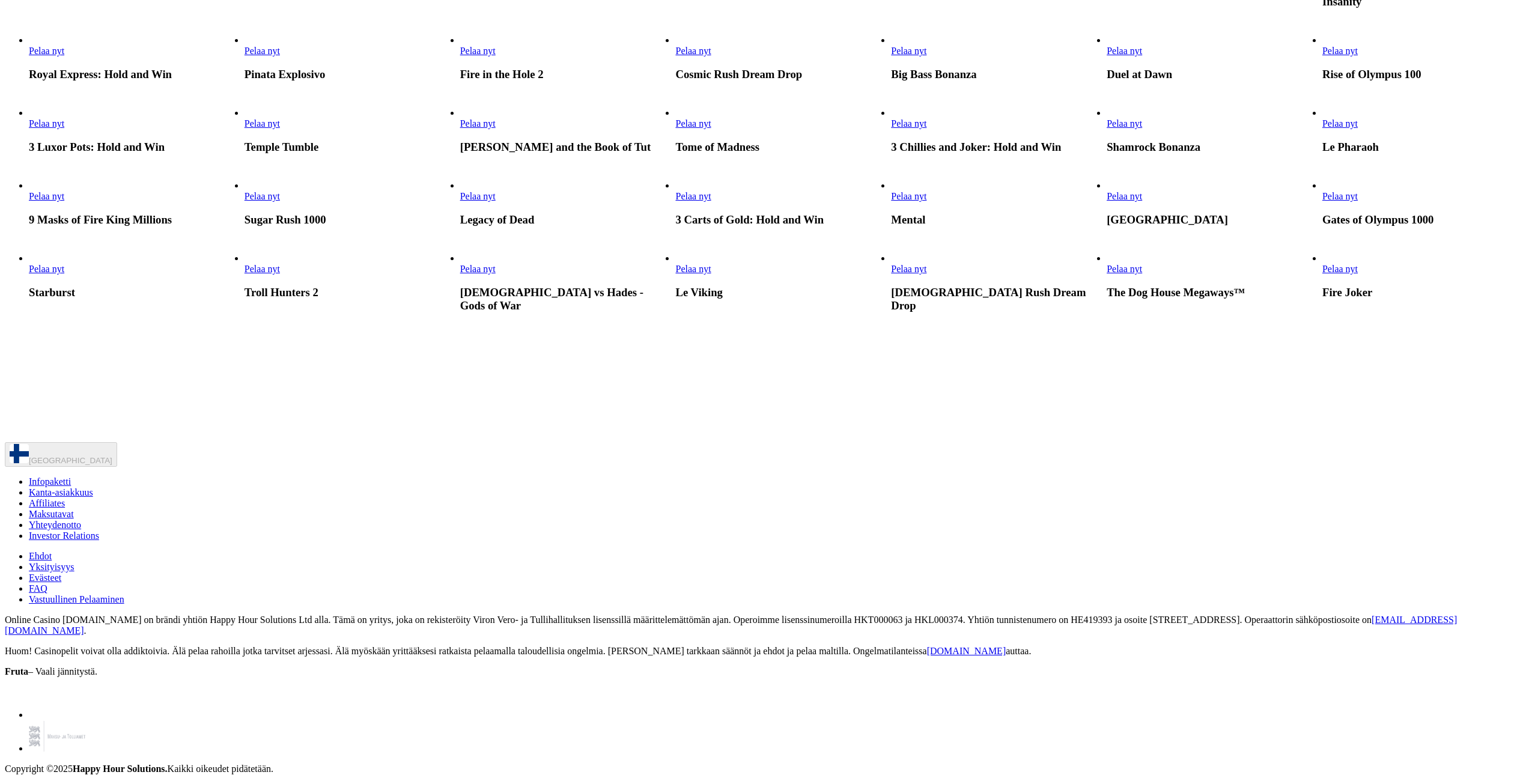
scroll to position [480, 0]
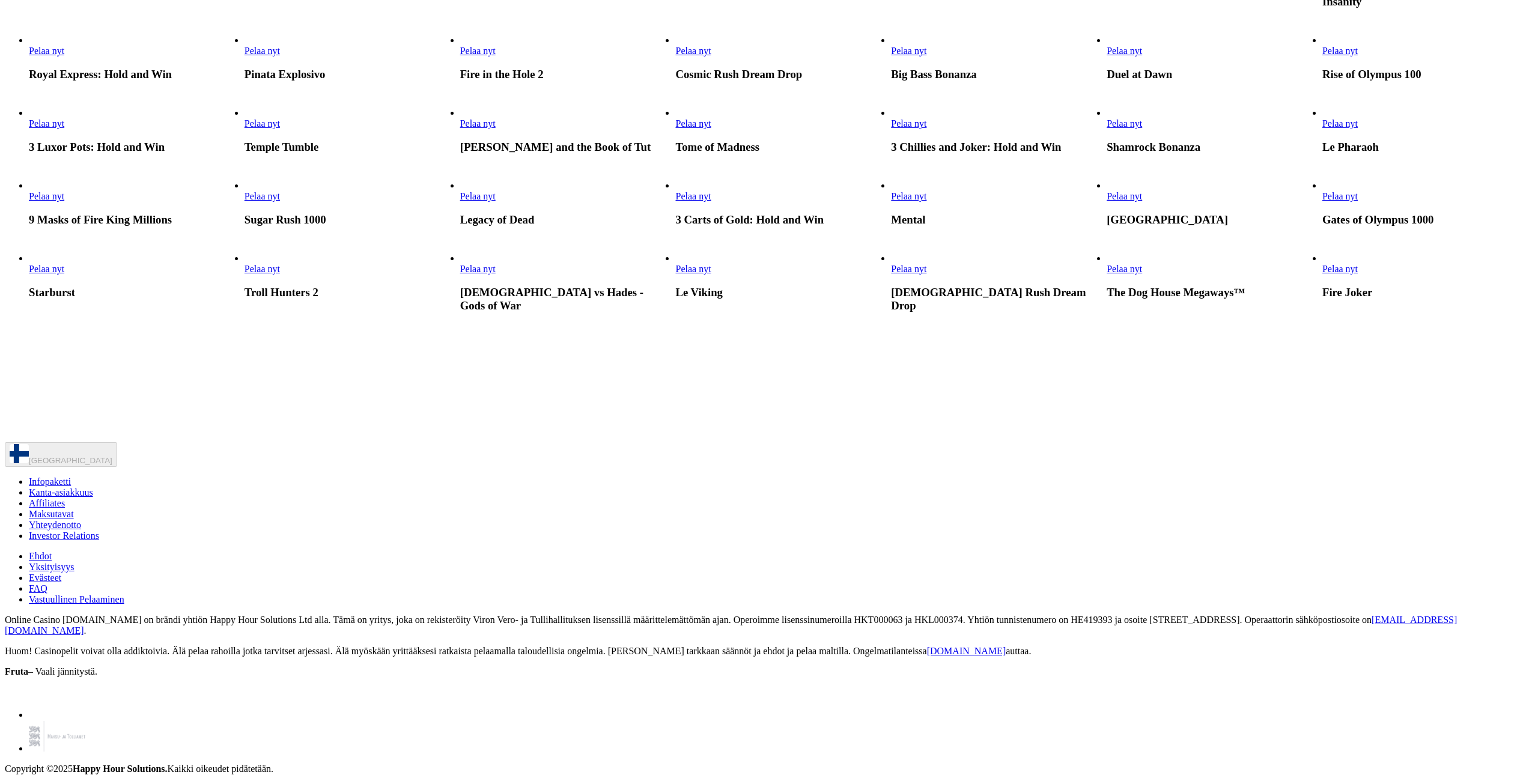
scroll to position [781, 0]
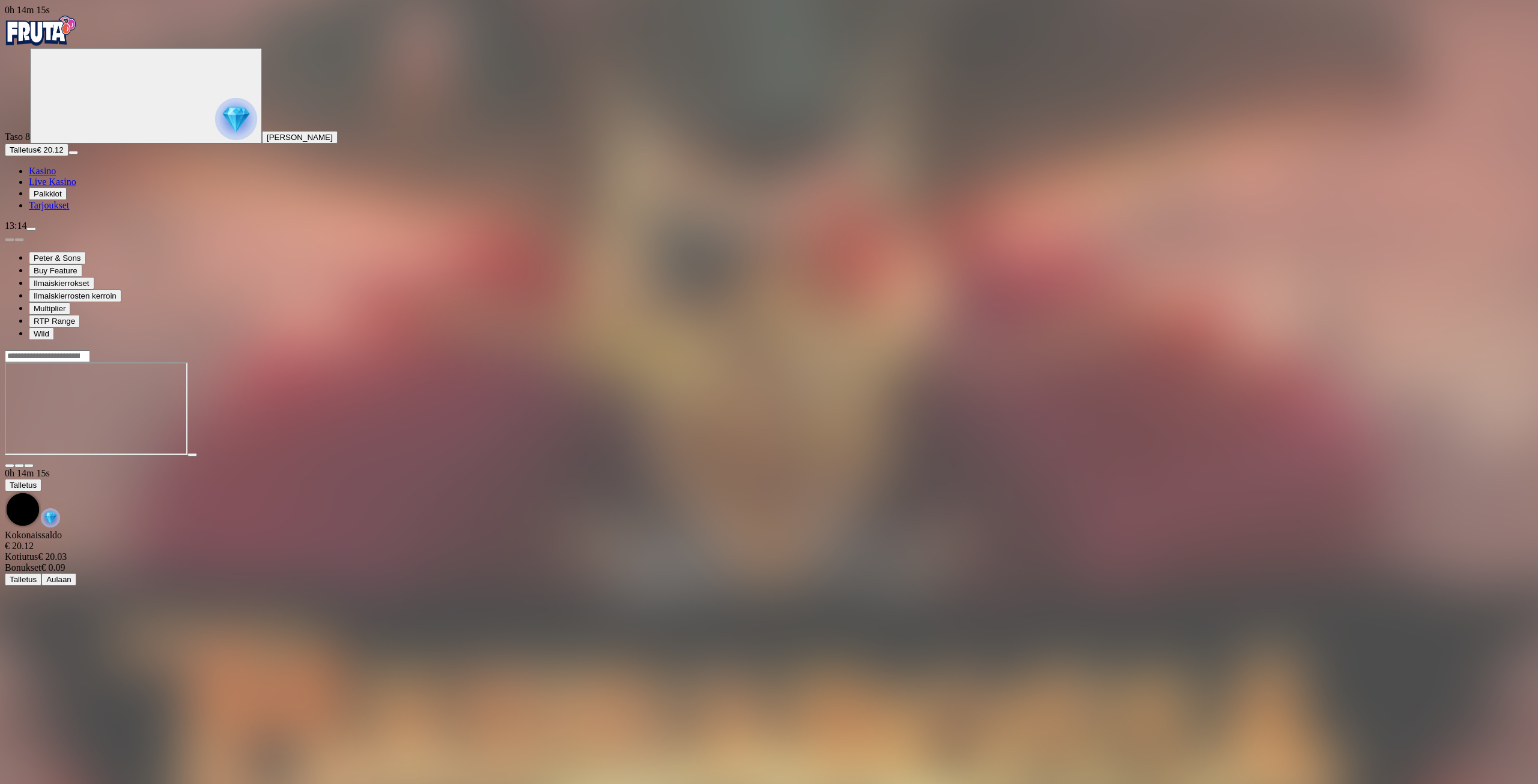
click at [56, 176] on span "Kasino" at bounding box center [42, 171] width 27 height 10
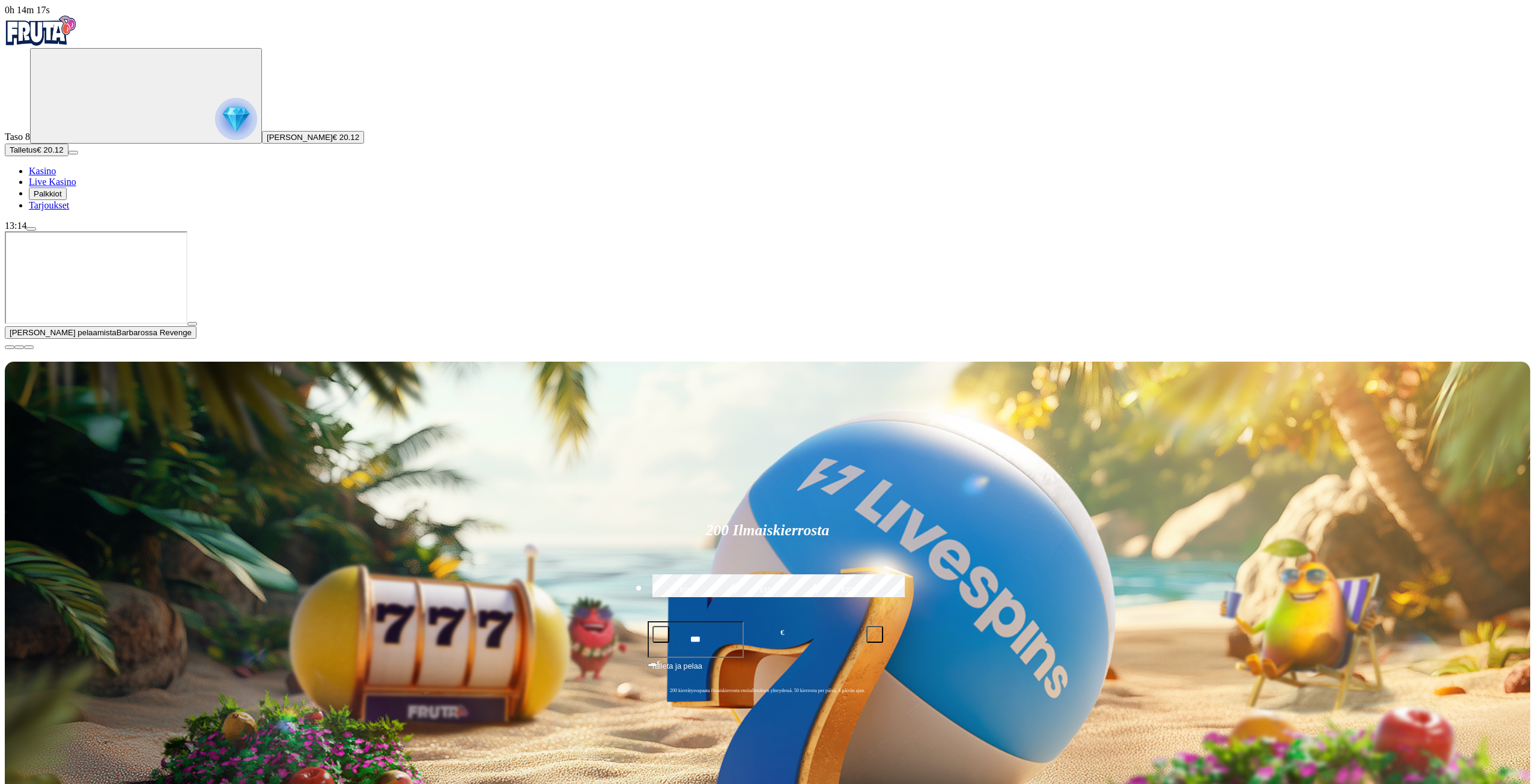
click at [14, 349] on button "button" at bounding box center [9, 347] width 9 height 4
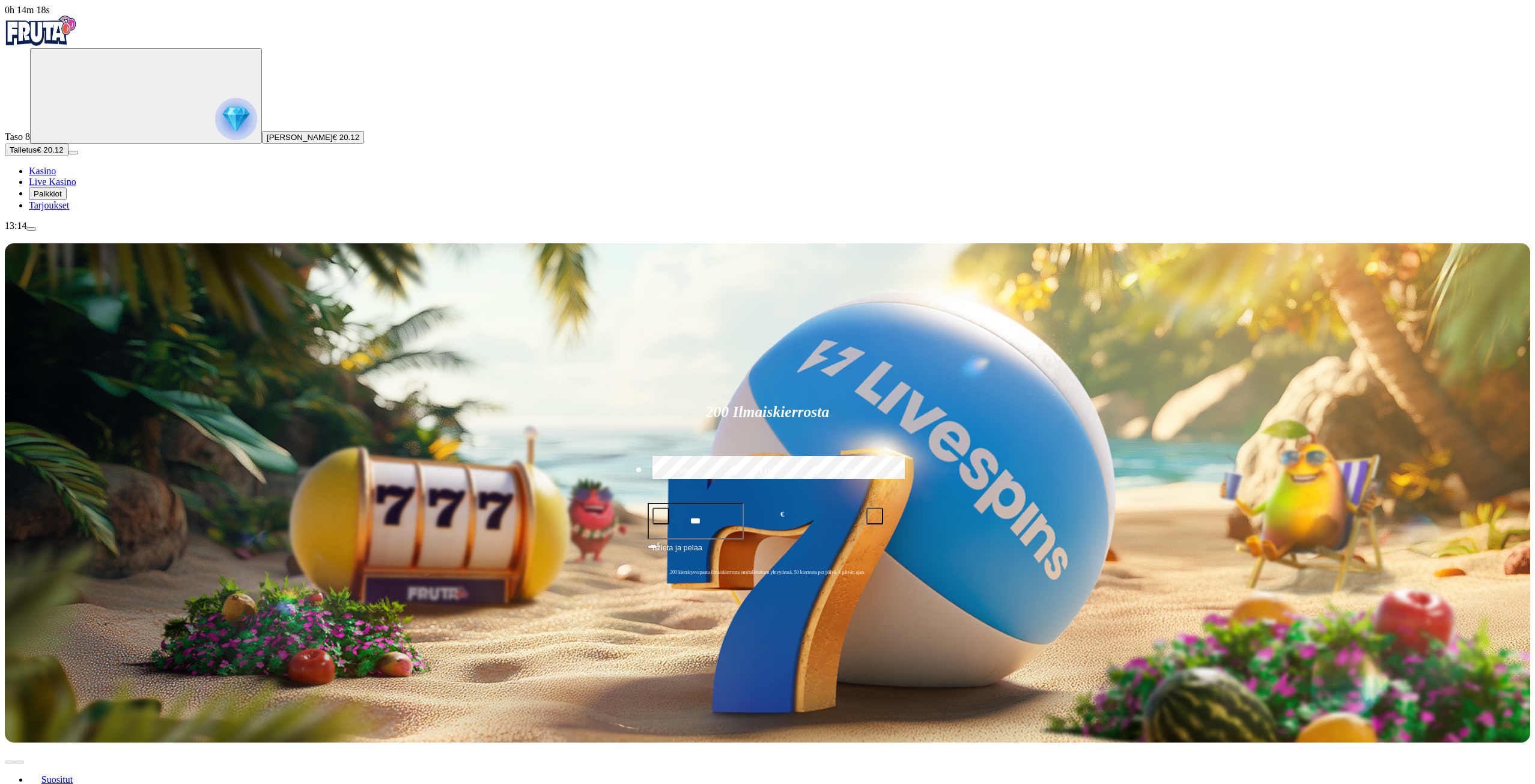
scroll to position [60, 0]
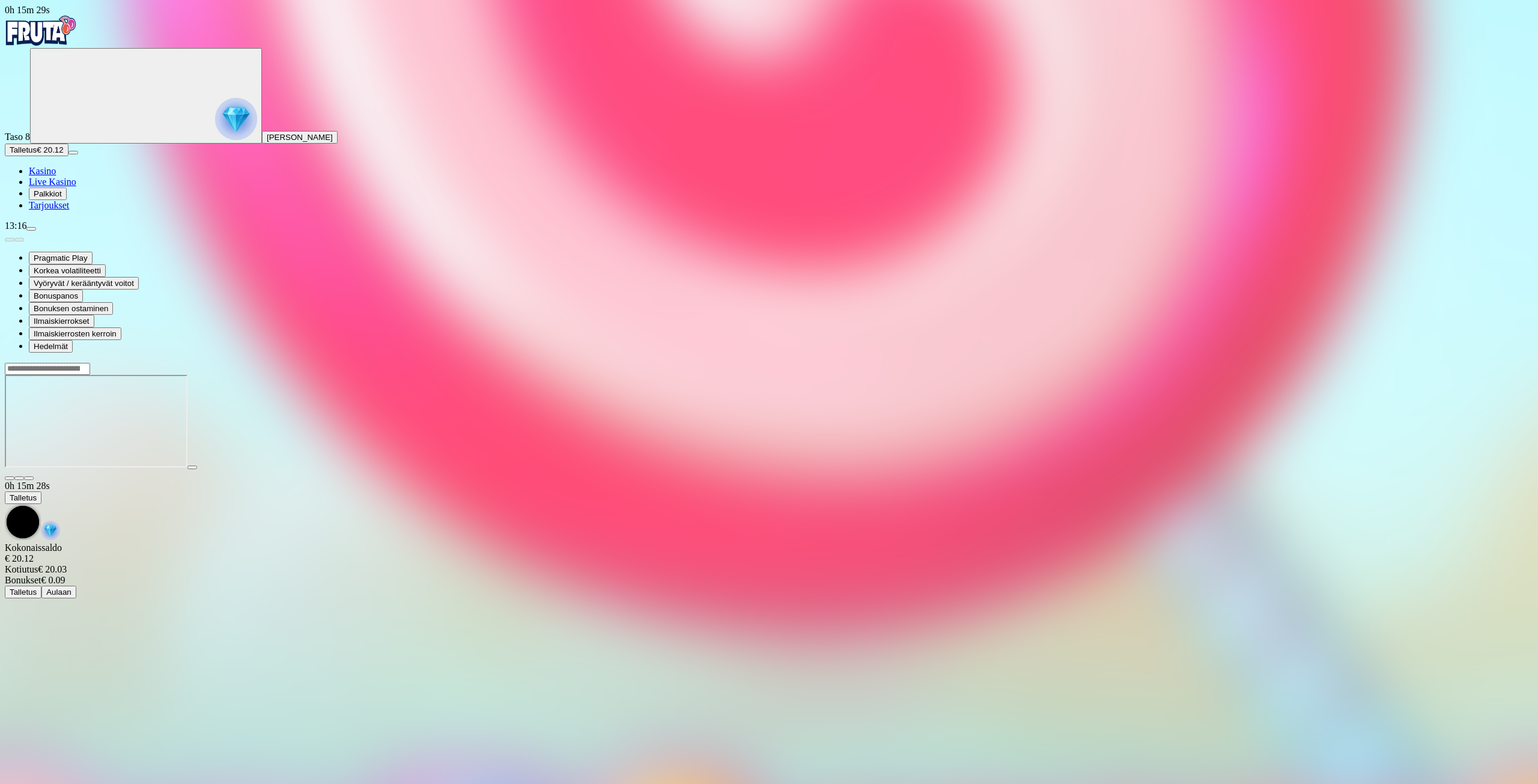
click at [90, 363] on input "Search" at bounding box center [47, 368] width 85 height 12
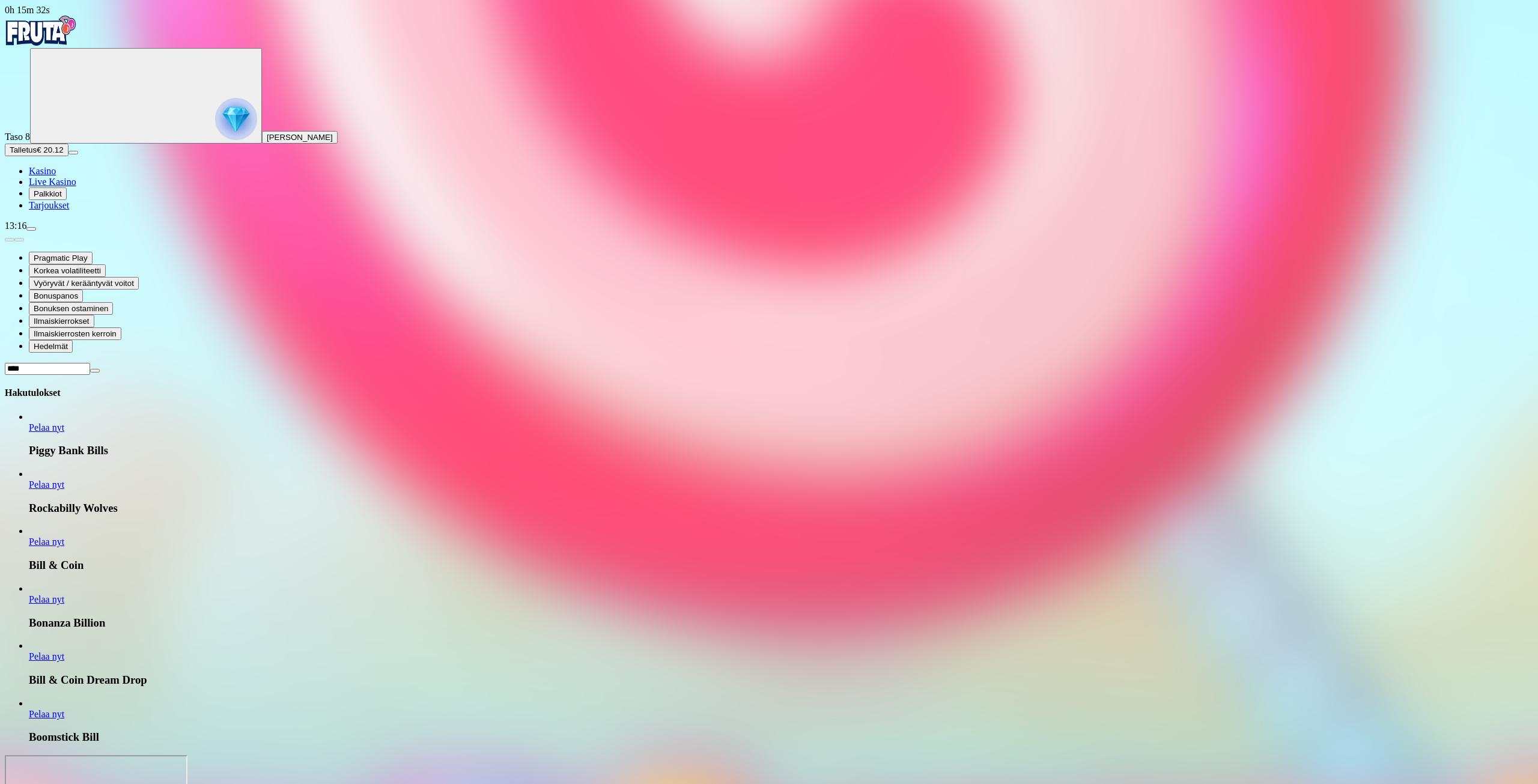
type input "****"
click at [64, 537] on span "Pelaa nyt" at bounding box center [46, 542] width 36 height 10
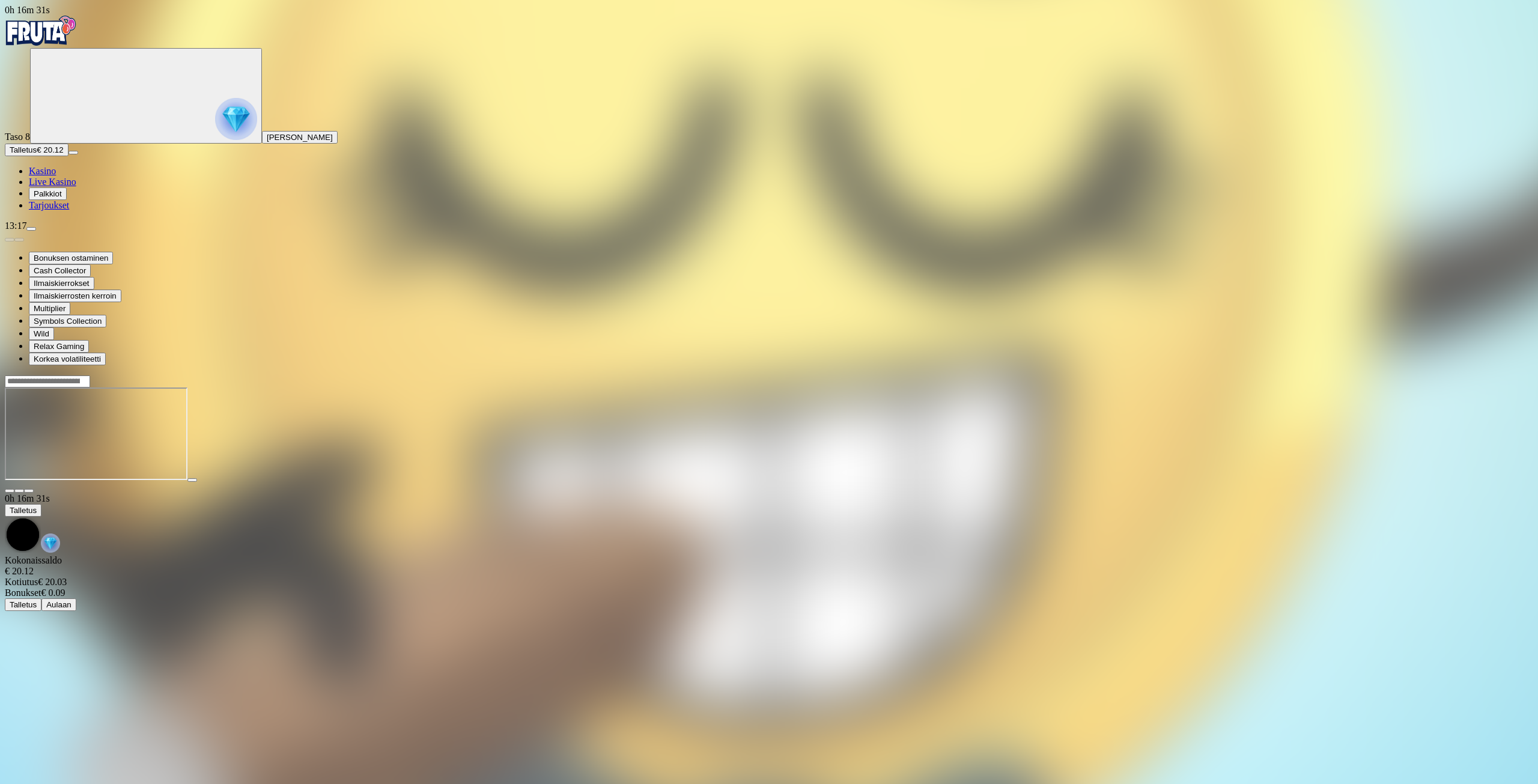
click at [56, 176] on span "Kasino" at bounding box center [42, 171] width 27 height 10
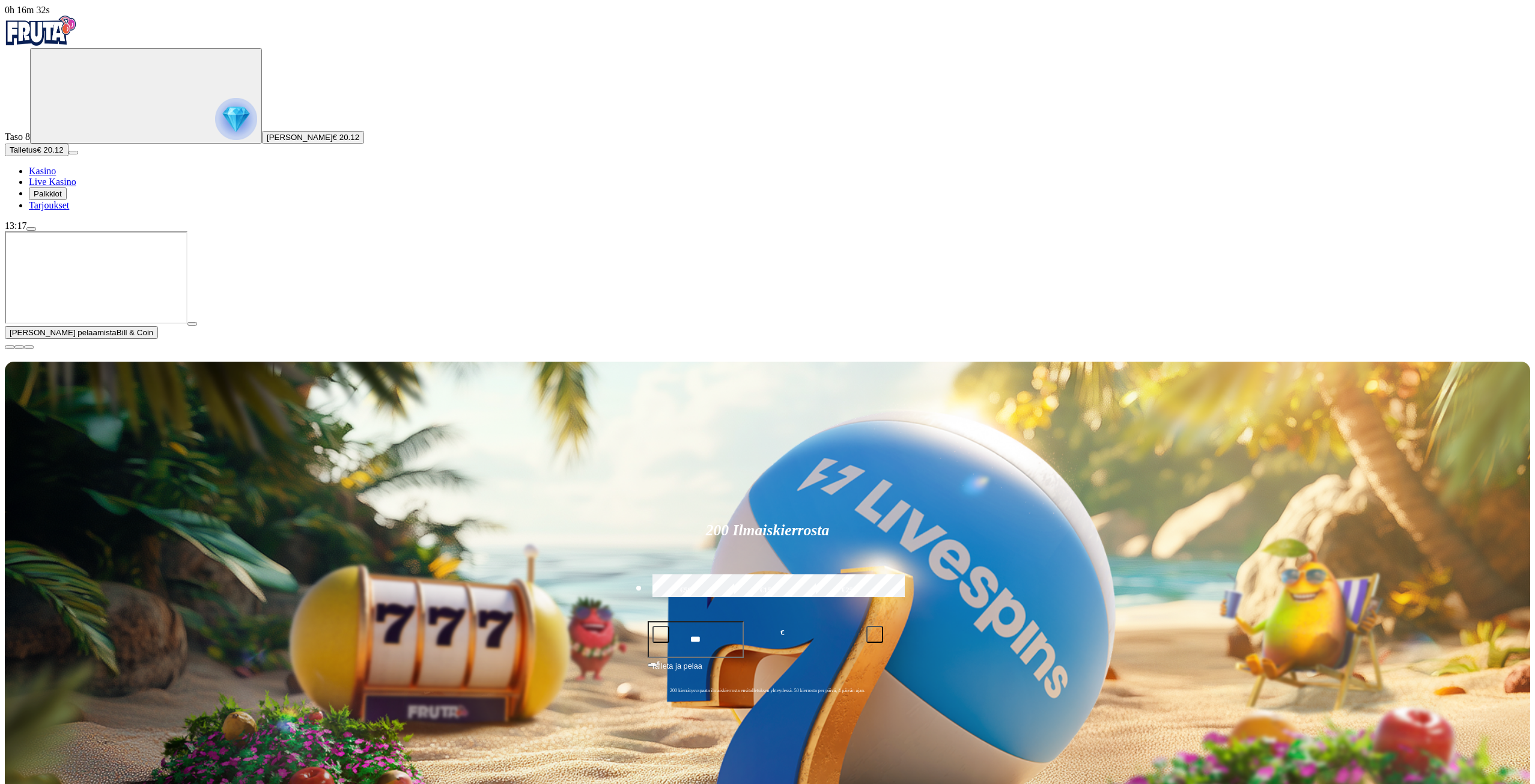
click at [215, 135] on img "Primary" at bounding box center [236, 118] width 42 height 42
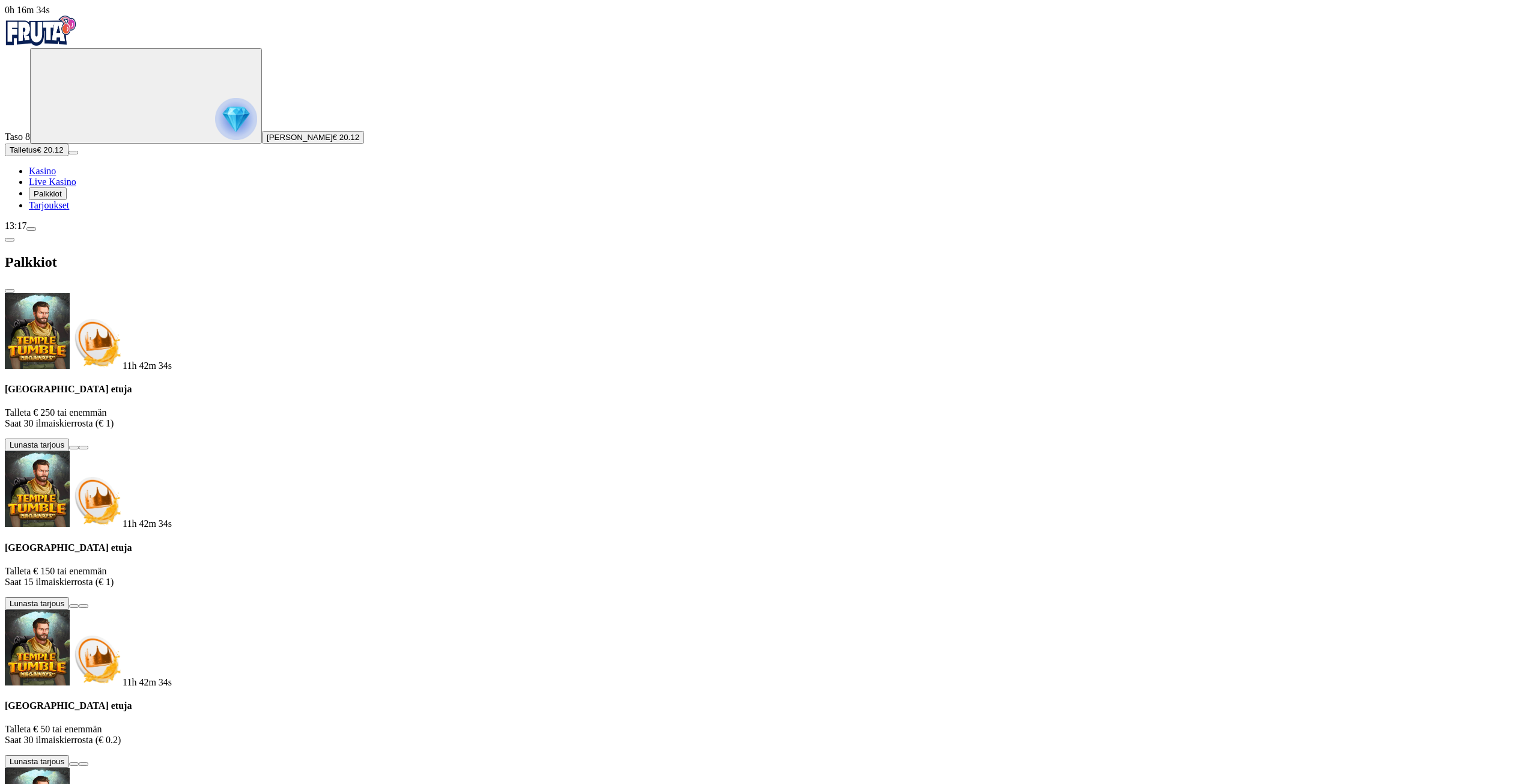
click at [14, 238] on button "button" at bounding box center [9, 240] width 9 height 4
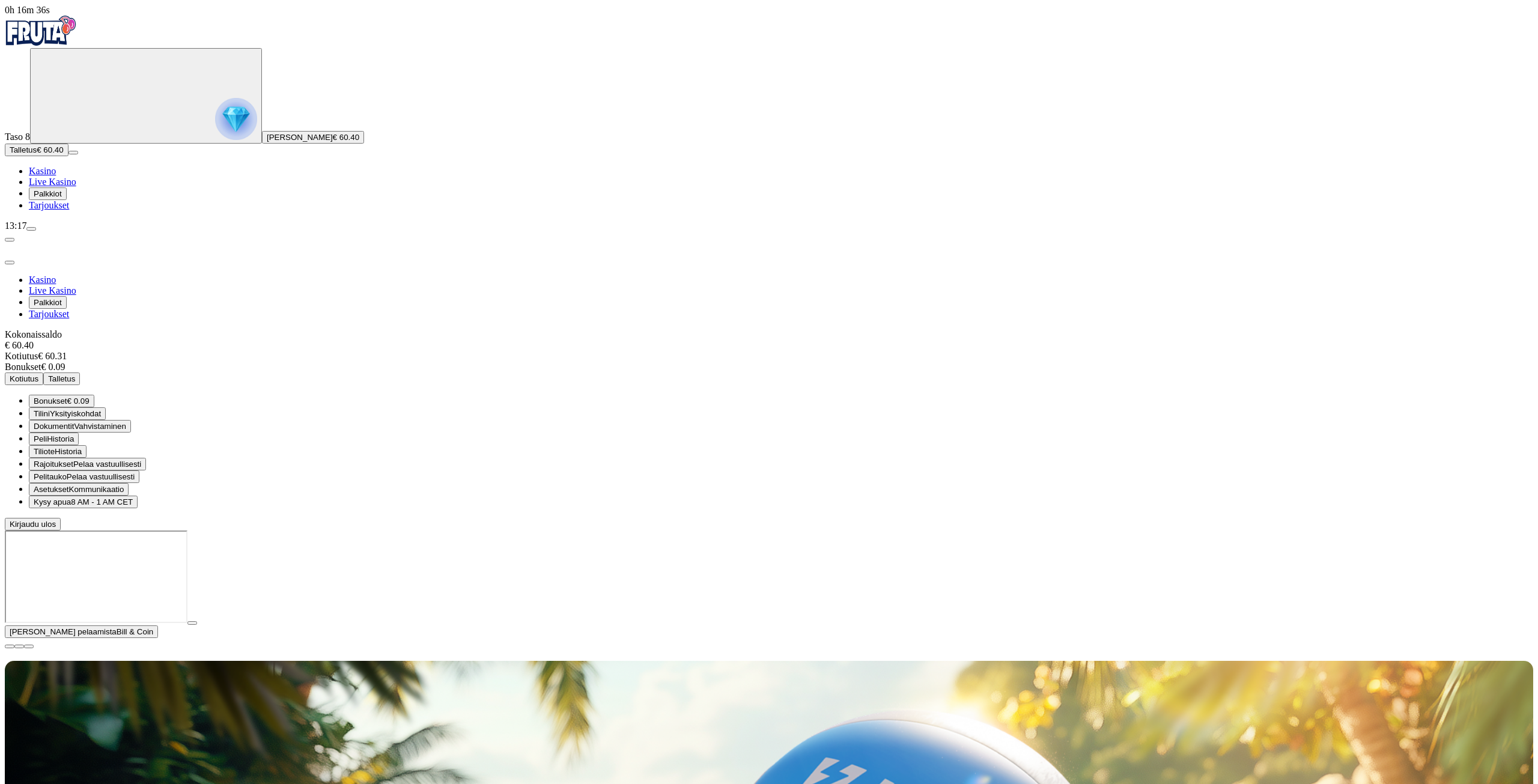
click at [31, 229] on span "menu icon" at bounding box center [31, 229] width 0 height 0
click at [222, 329] on div "Kokonaissaldo € 60.40 Kotiutus € 60.31 Bonukset € 0.09 Kotiutus Talletus" at bounding box center [769, 357] width 1529 height 56
click at [43, 372] on button "Kotiutus" at bounding box center [24, 378] width 39 height 12
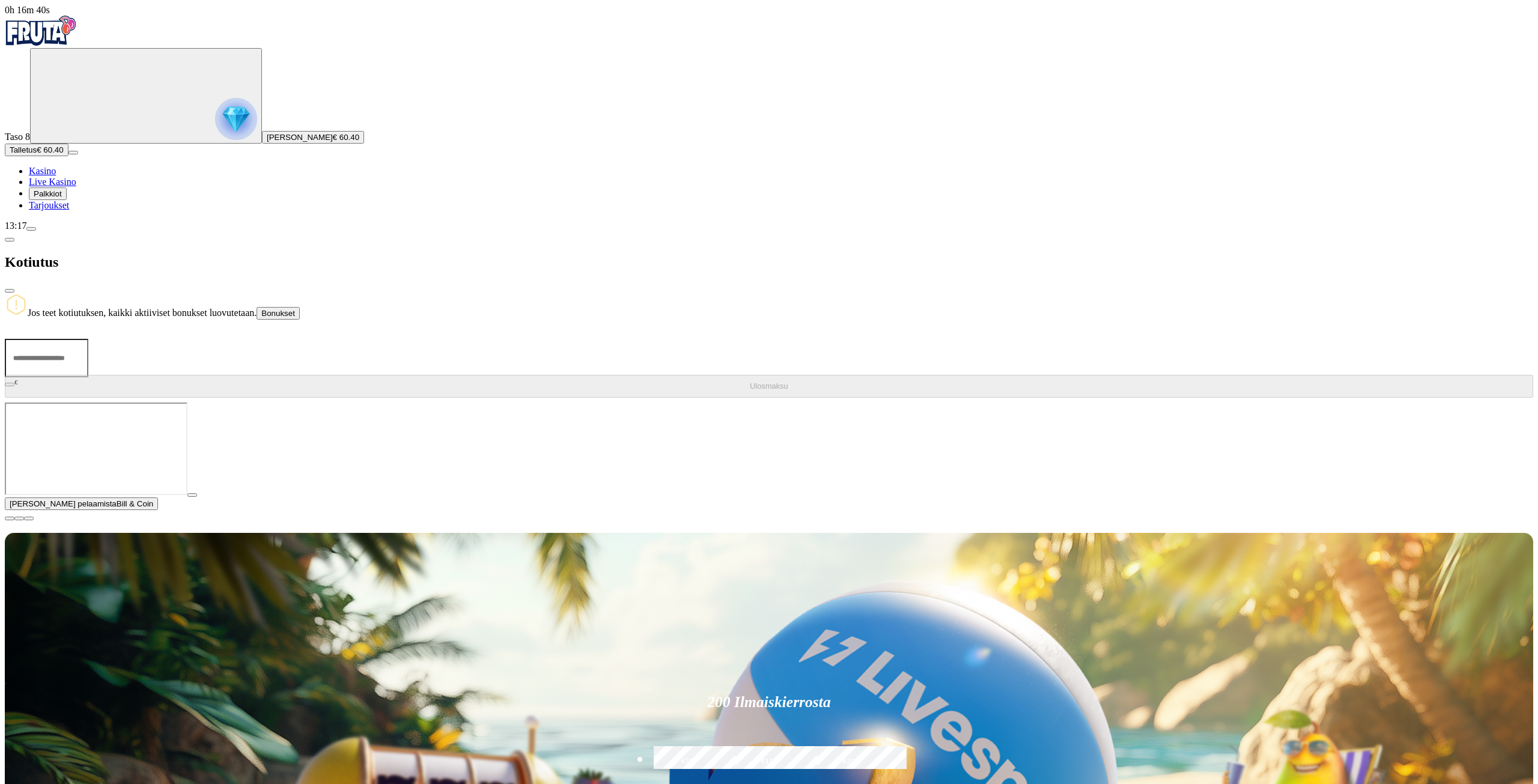
click at [89, 339] on input "number" at bounding box center [47, 358] width 84 height 39
type input "**"
click at [750, 381] on span "Ulosmaksu" at bounding box center [769, 386] width 38 height 9
